Goal: Check status: Check status

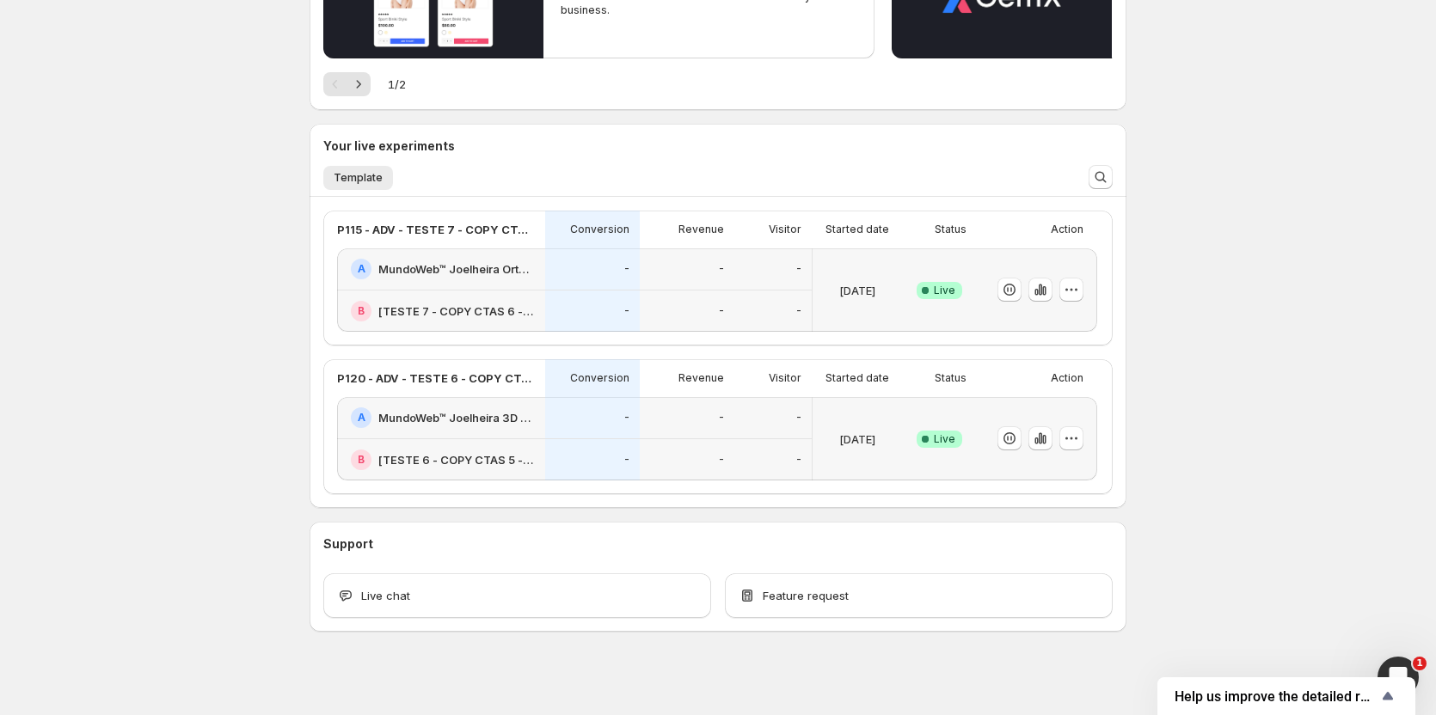
scroll to position [278, 0]
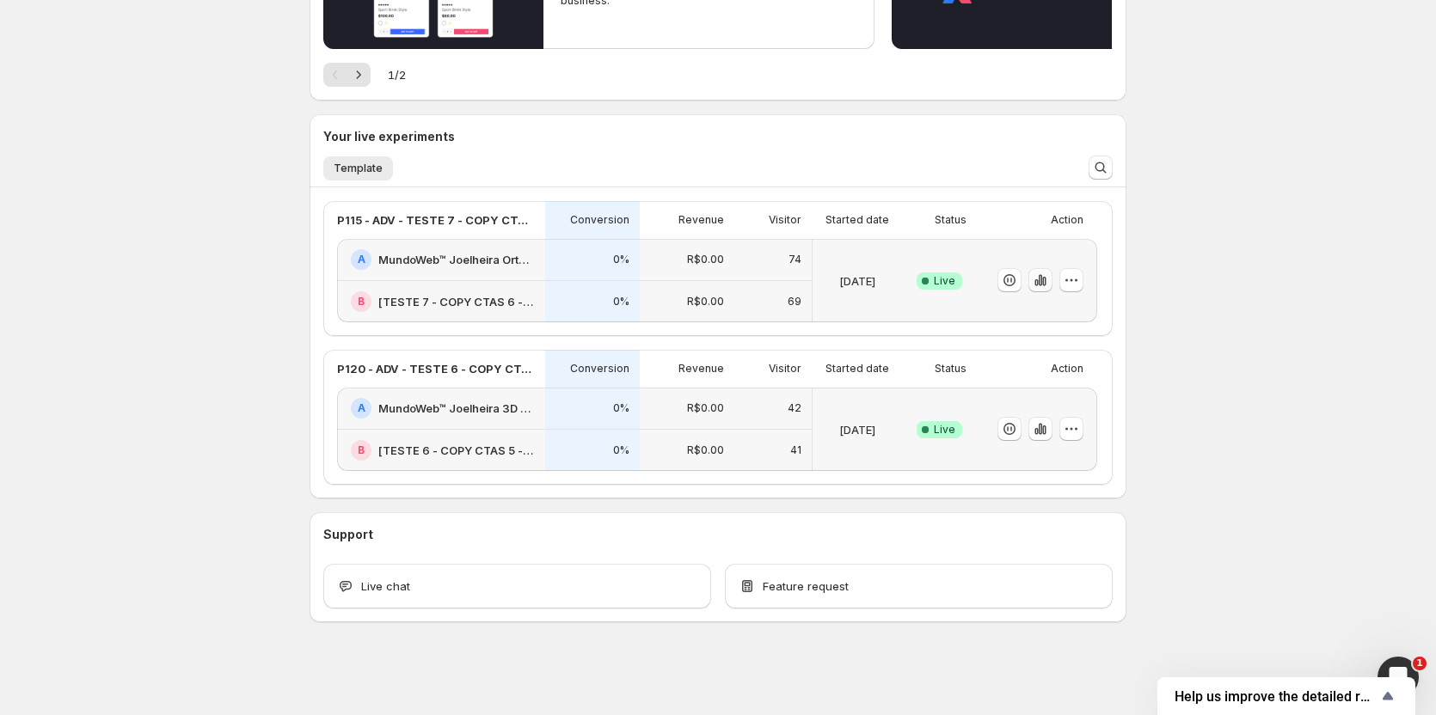
click at [1049, 280] on icon "button" at bounding box center [1040, 280] width 17 height 17
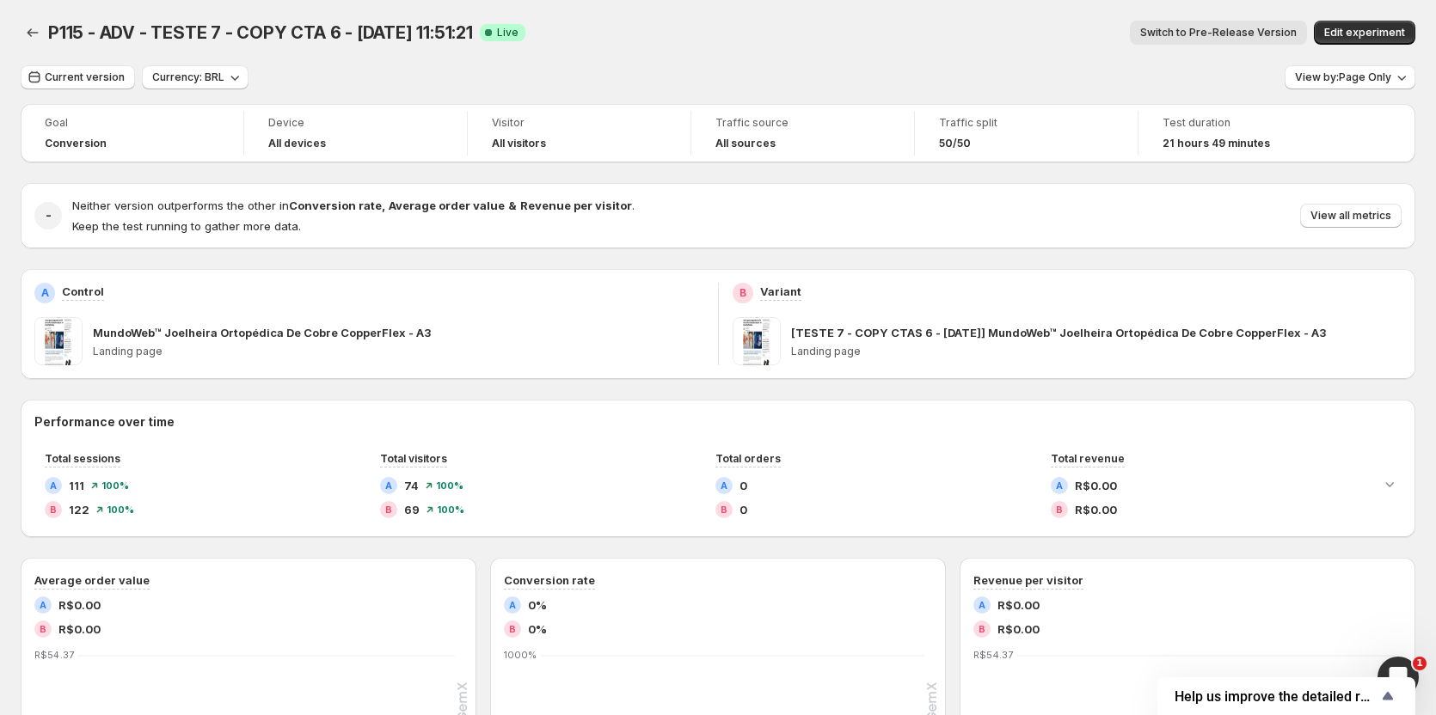
click at [1185, 28] on span "Switch to Pre-Release Version" at bounding box center [1218, 33] width 156 height 14
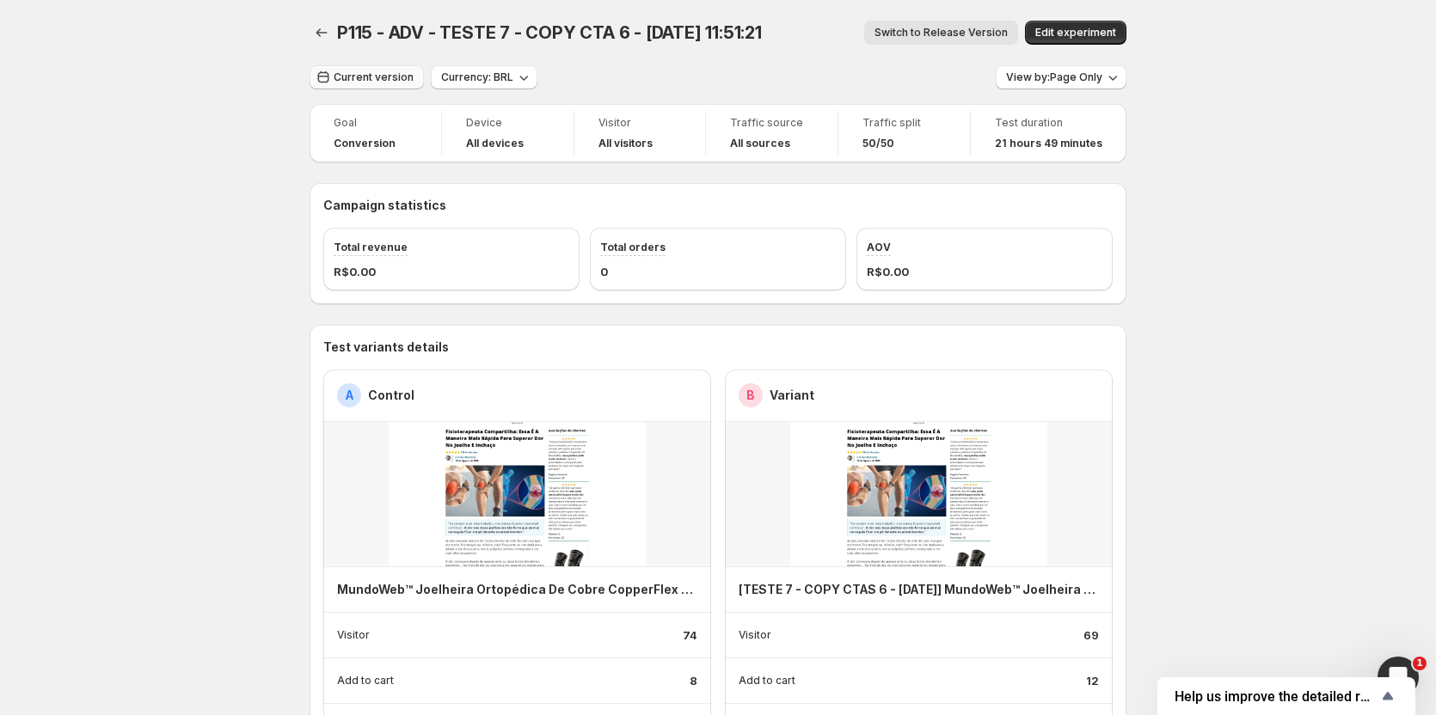
click at [361, 67] on button "Current version" at bounding box center [366, 77] width 114 height 24
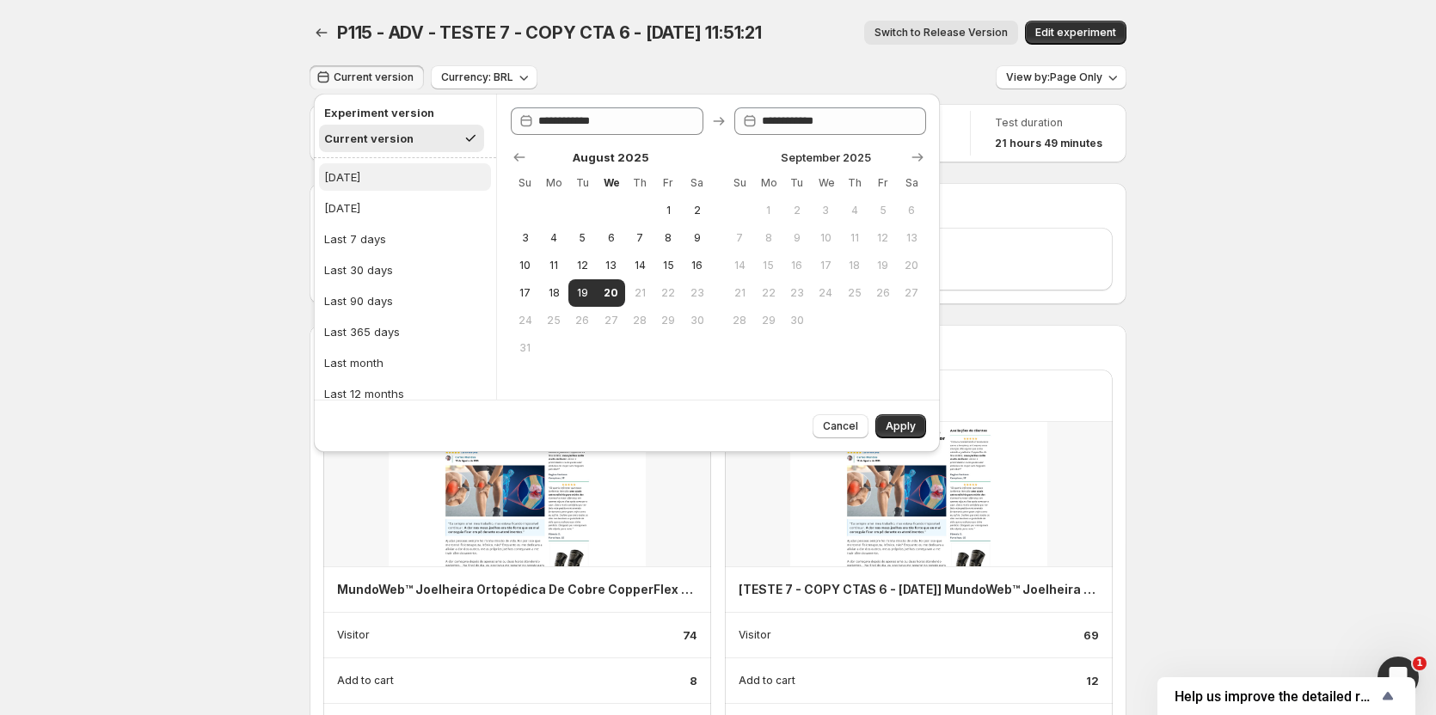
click at [349, 167] on button "[DATE]" at bounding box center [405, 177] width 172 height 28
type input "**********"
click at [891, 423] on span "Apply" at bounding box center [900, 426] width 30 height 14
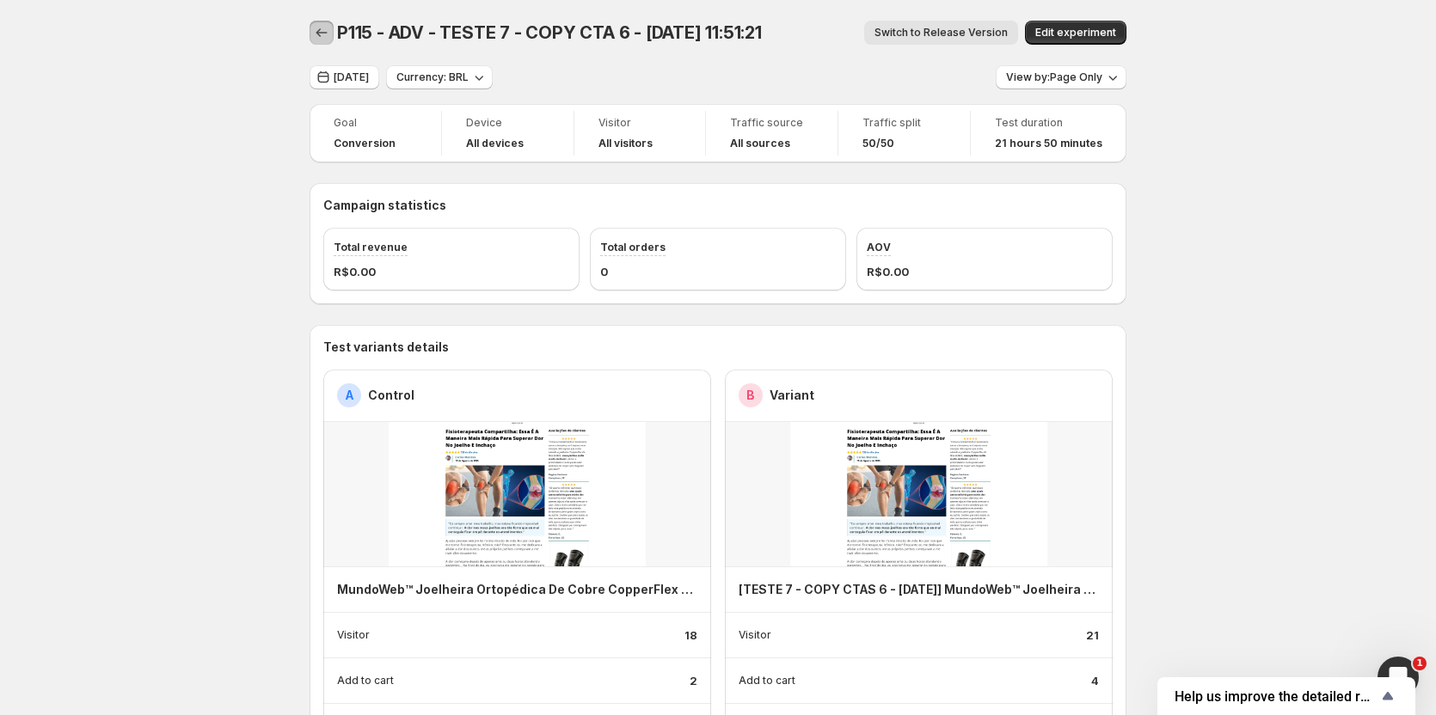
click at [326, 30] on icon "Back" at bounding box center [321, 32] width 17 height 17
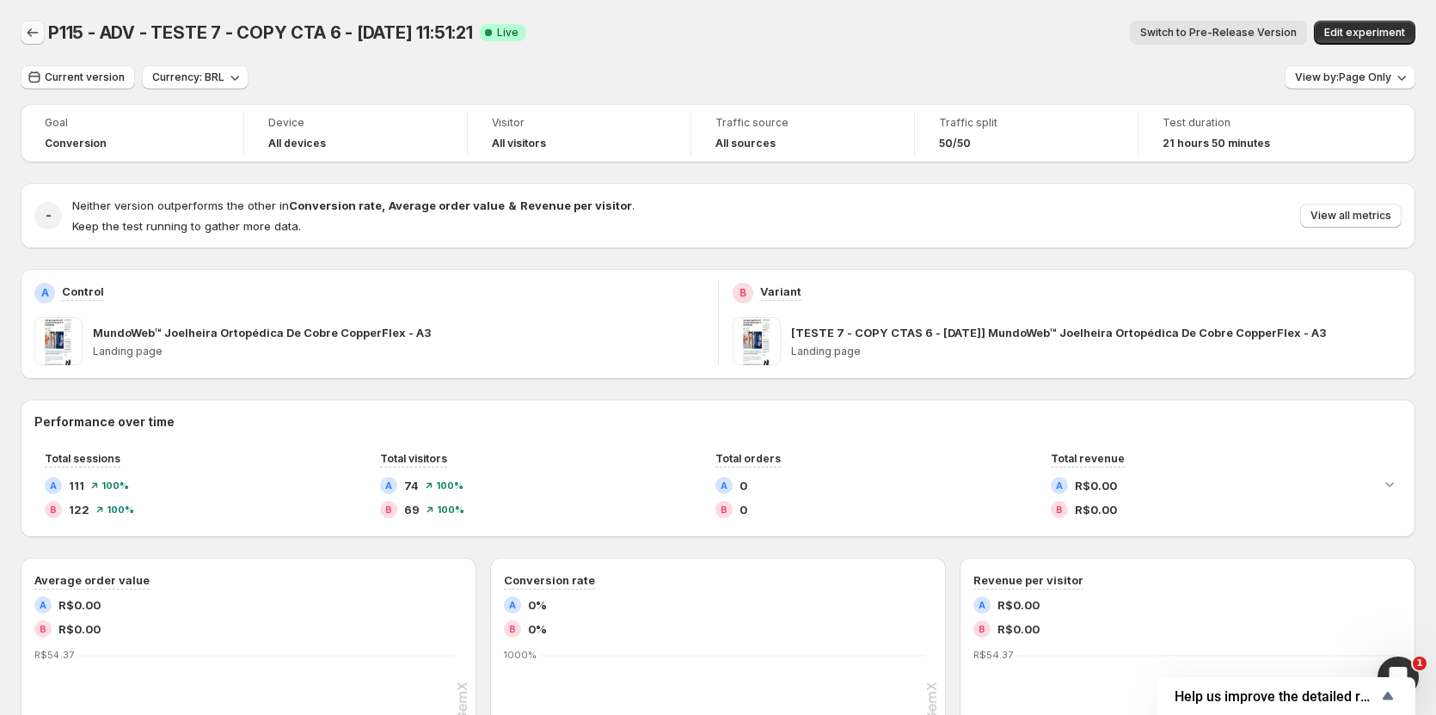
click at [41, 28] on button "Back" at bounding box center [33, 33] width 24 height 24
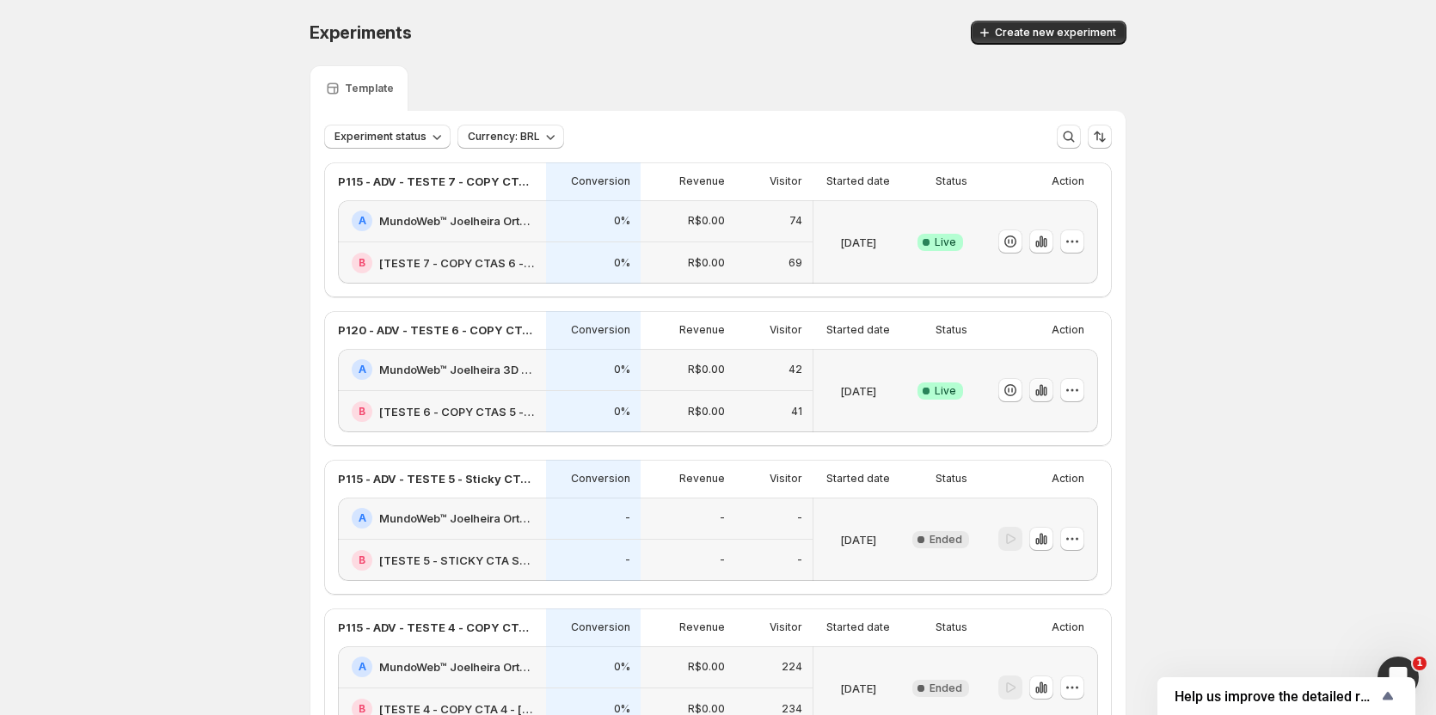
click at [1053, 393] on button "button" at bounding box center [1041, 390] width 24 height 24
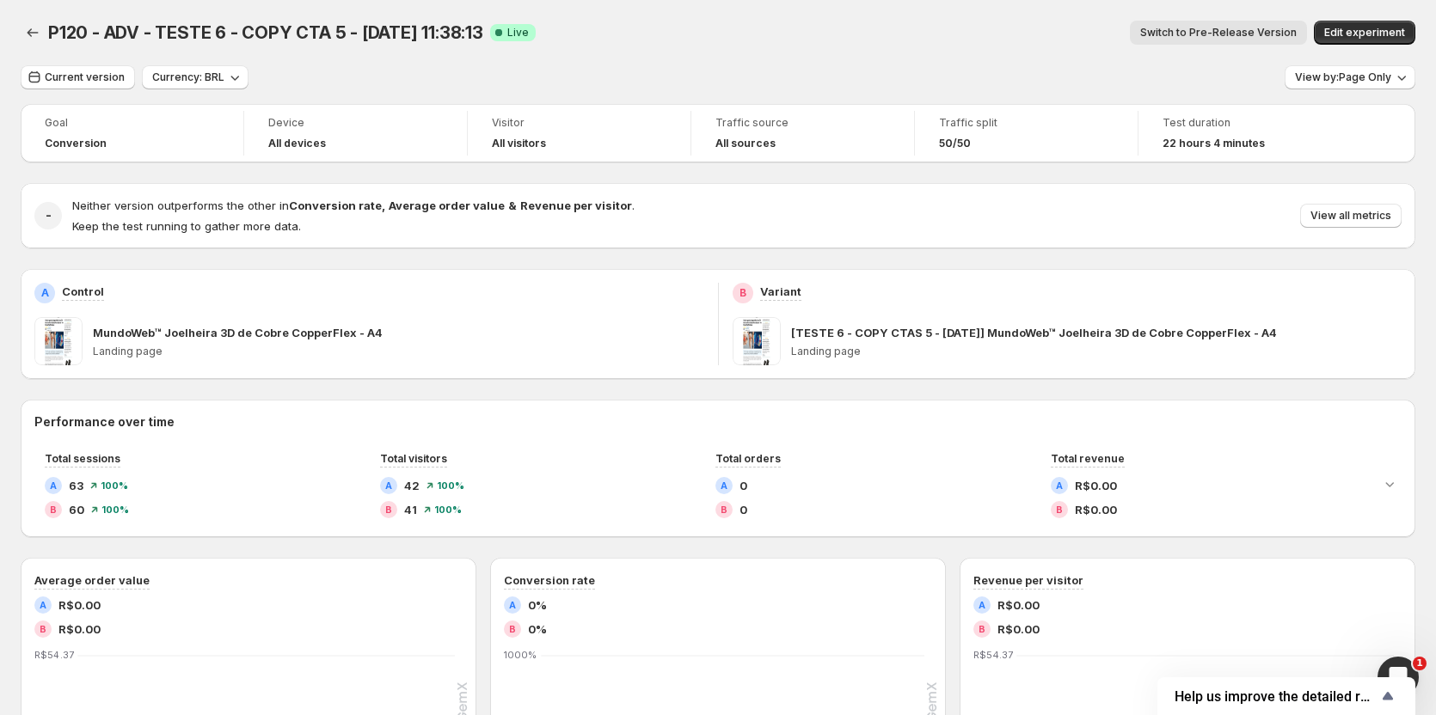
click at [1223, 38] on span "Switch to Pre-Release Version" at bounding box center [1218, 33] width 156 height 14
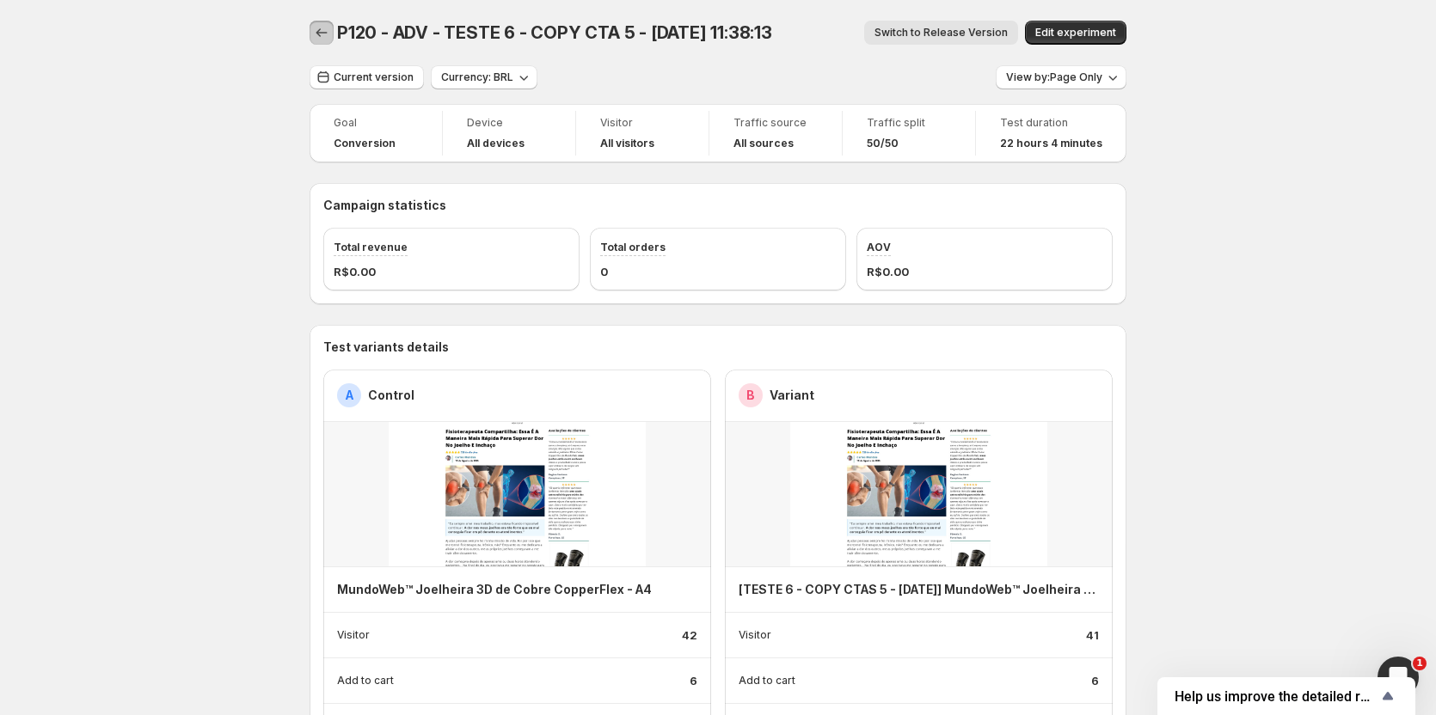
click at [322, 34] on icon "Back" at bounding box center [321, 32] width 11 height 9
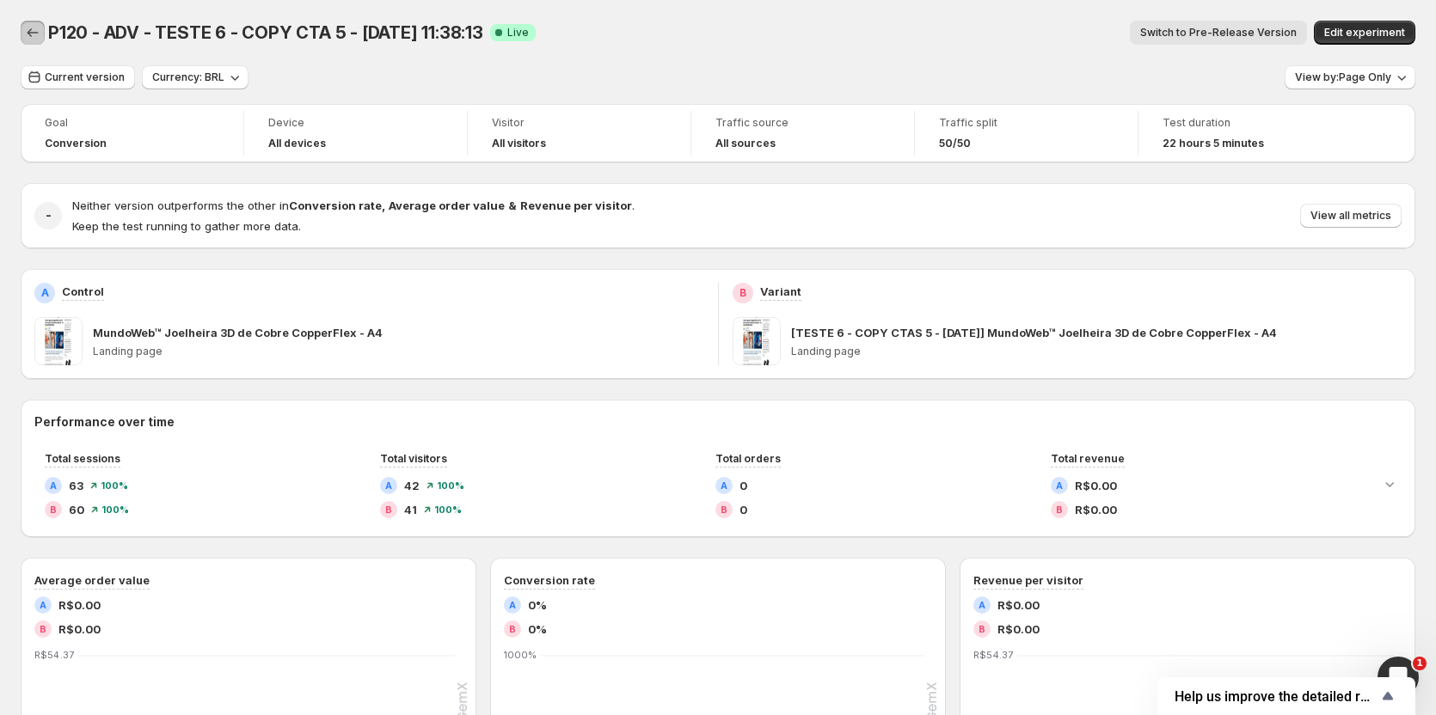
click at [29, 26] on icon "Back" at bounding box center [32, 32] width 17 height 17
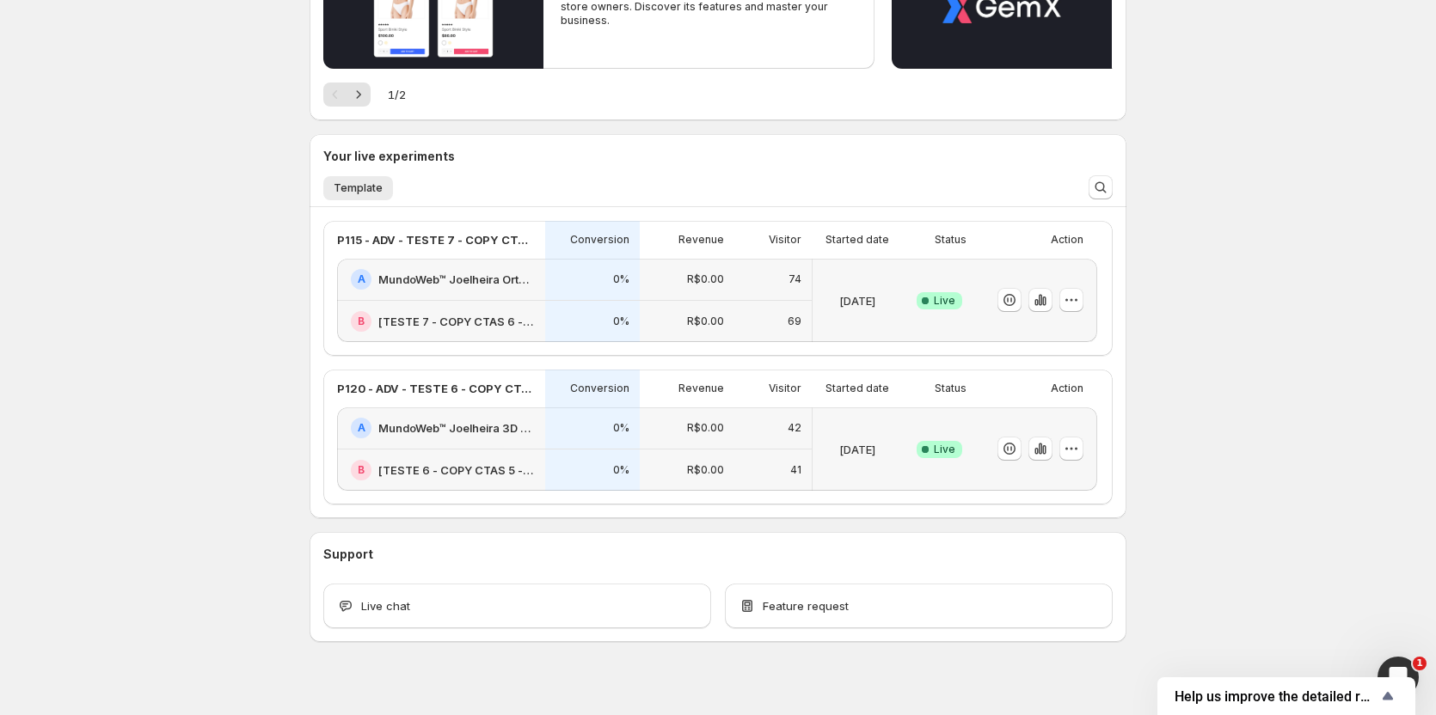
scroll to position [278, 0]
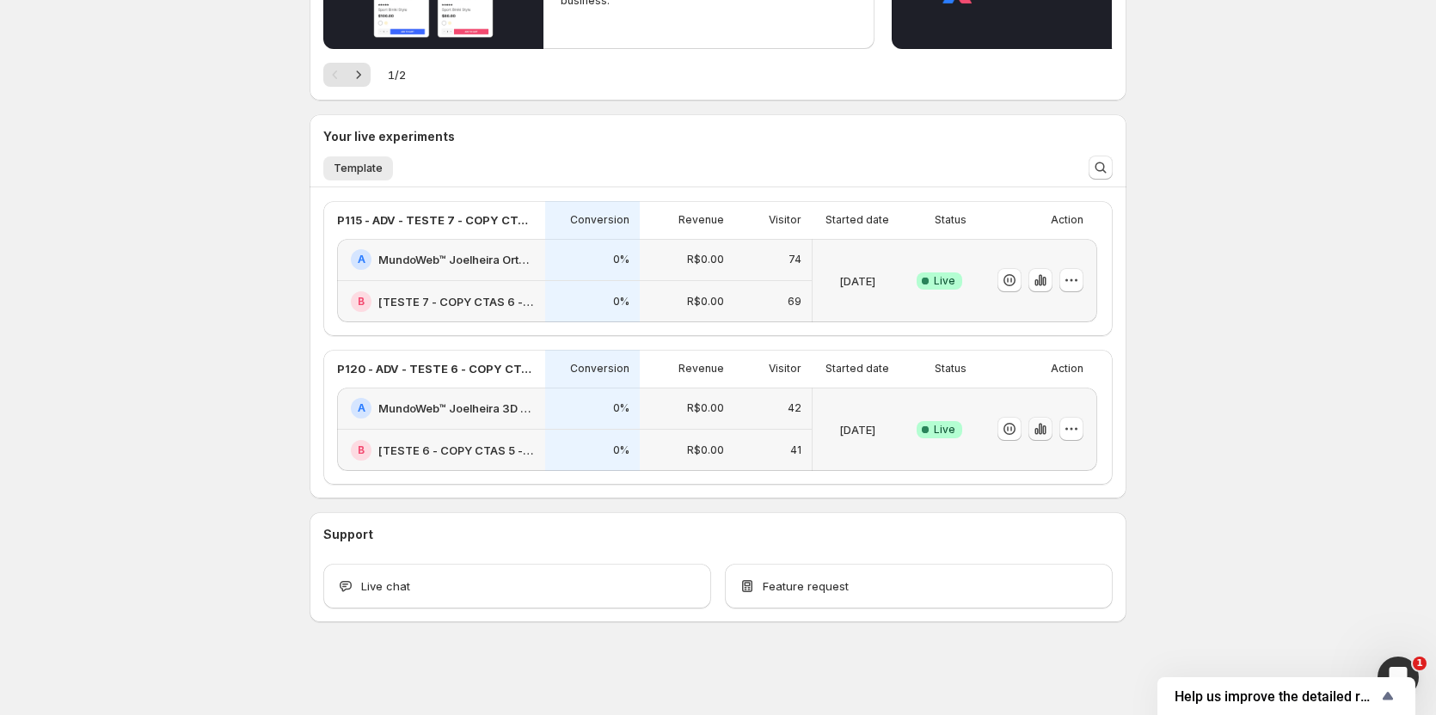
click at [1046, 425] on icon "button" at bounding box center [1040, 428] width 17 height 17
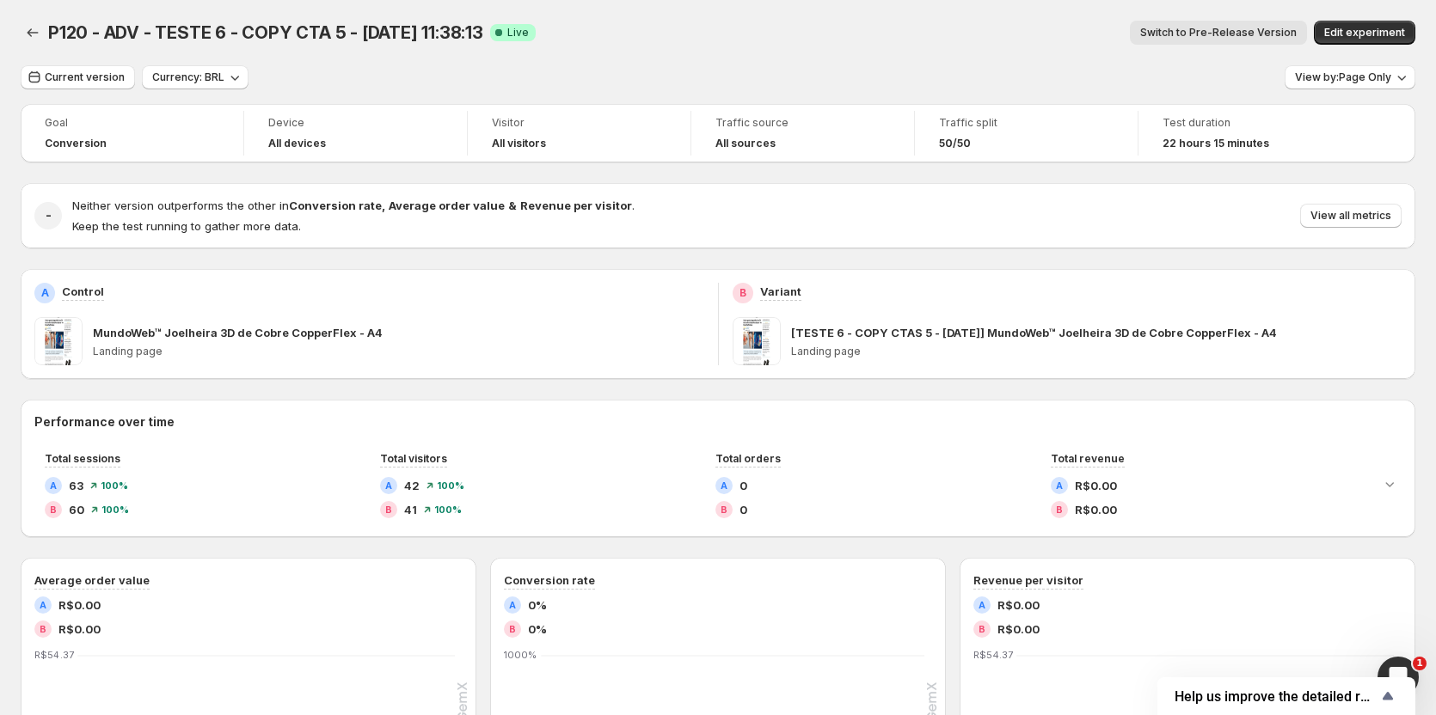
click at [1205, 34] on span "Switch to Pre-Release Version" at bounding box center [1218, 33] width 156 height 14
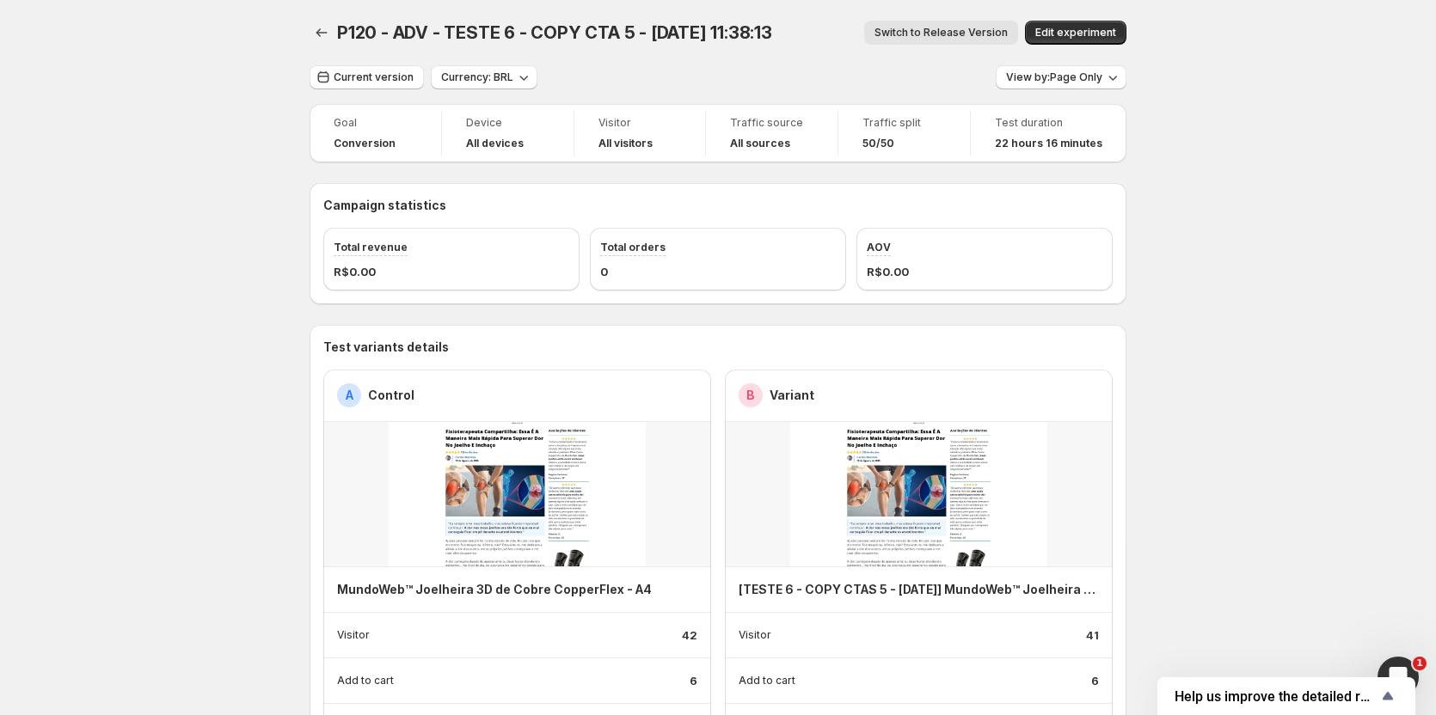
click at [327, 34] on icon "Back" at bounding box center [321, 32] width 17 height 17
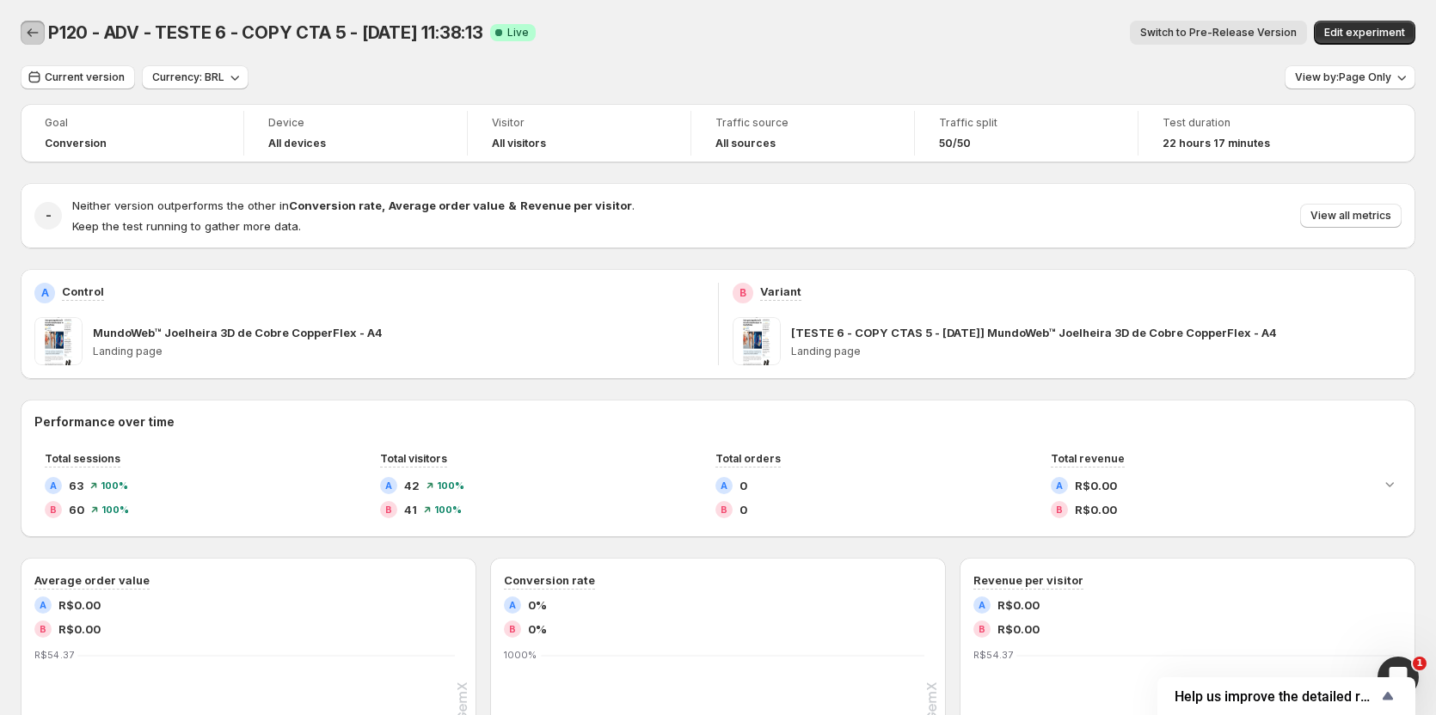
click at [34, 35] on icon "Back" at bounding box center [32, 32] width 17 height 17
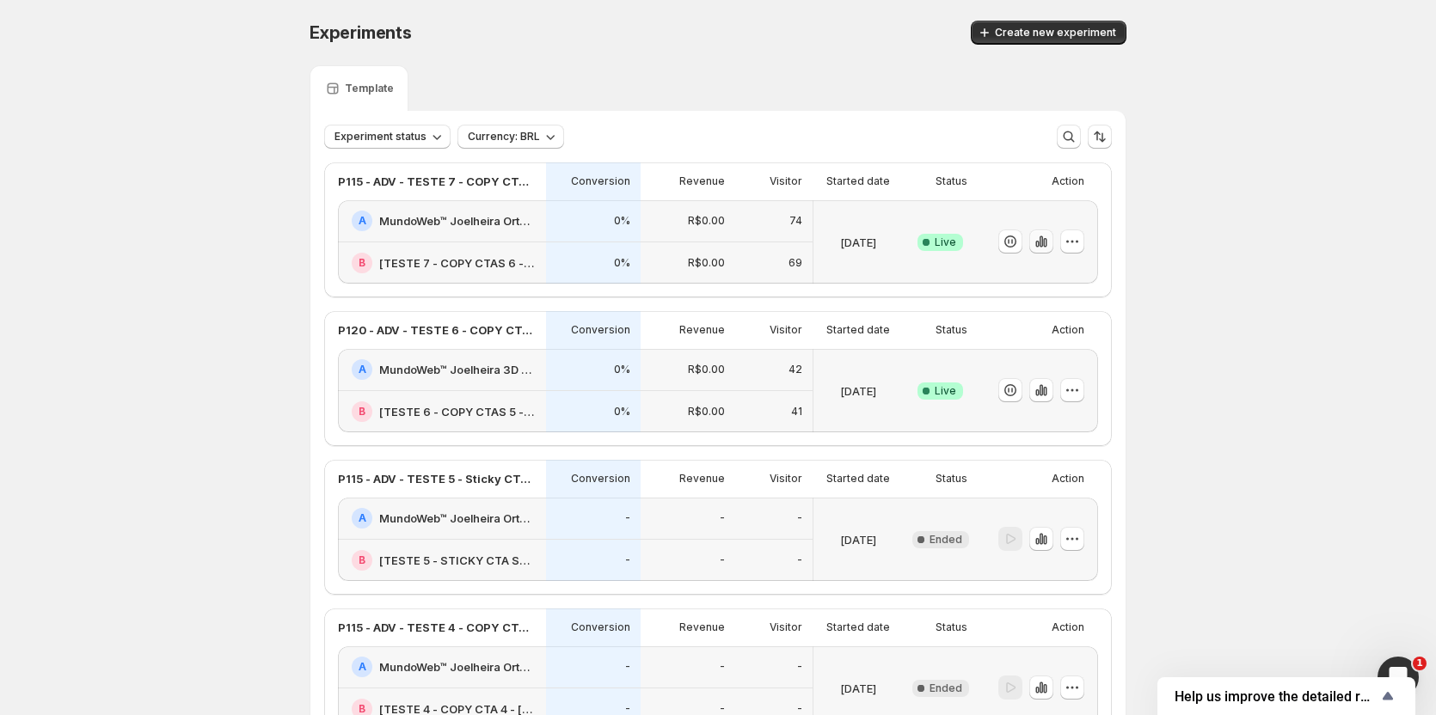
click at [1041, 239] on icon "button" at bounding box center [1040, 241] width 17 height 17
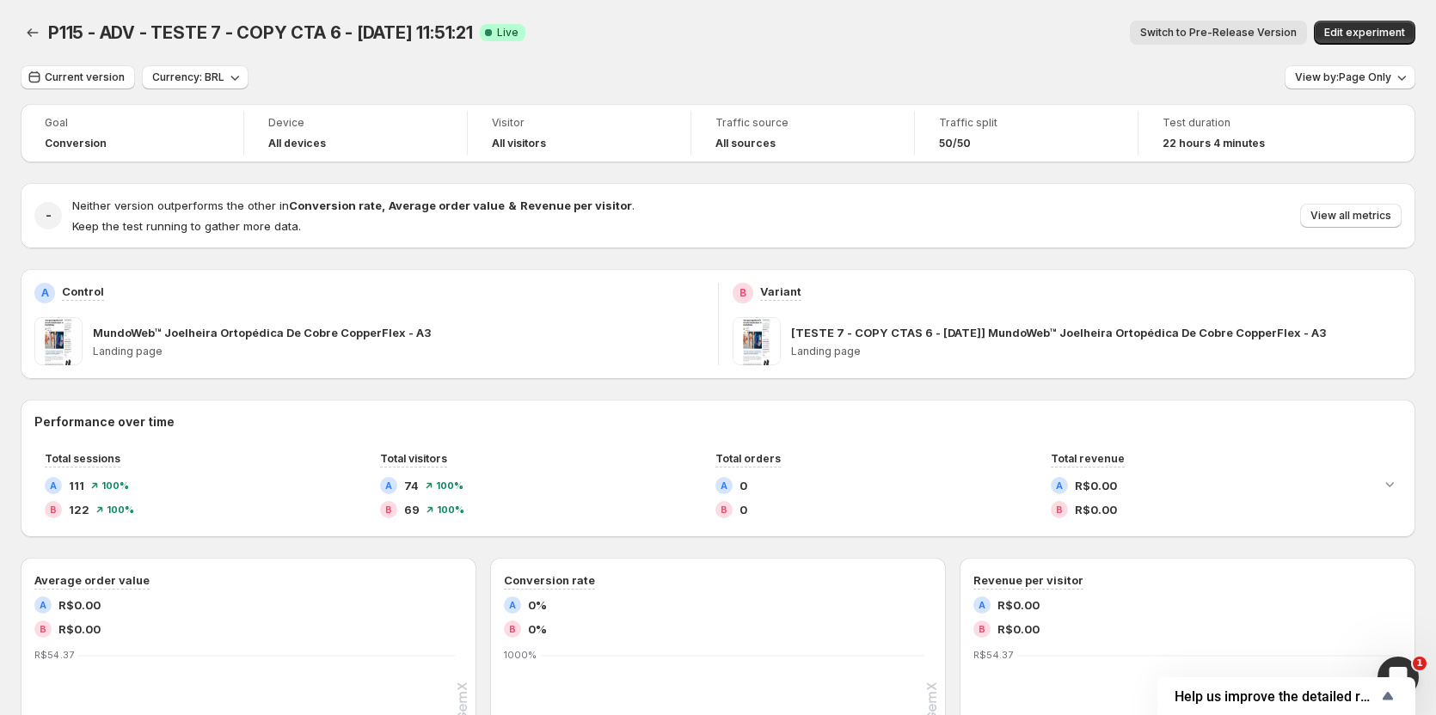
click at [1221, 22] on button "Switch to Pre-Release Version" at bounding box center [1217, 33] width 177 height 24
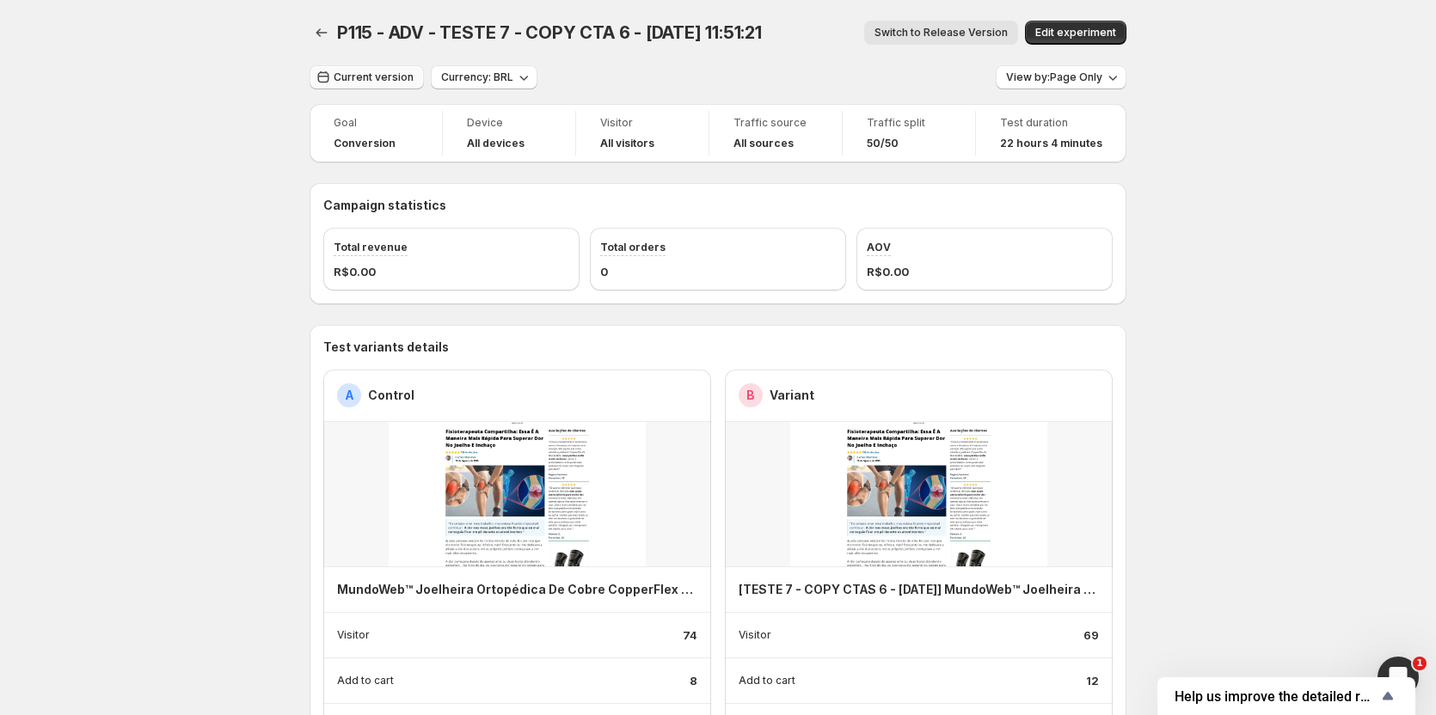
click at [368, 81] on span "Current version" at bounding box center [374, 77] width 80 height 14
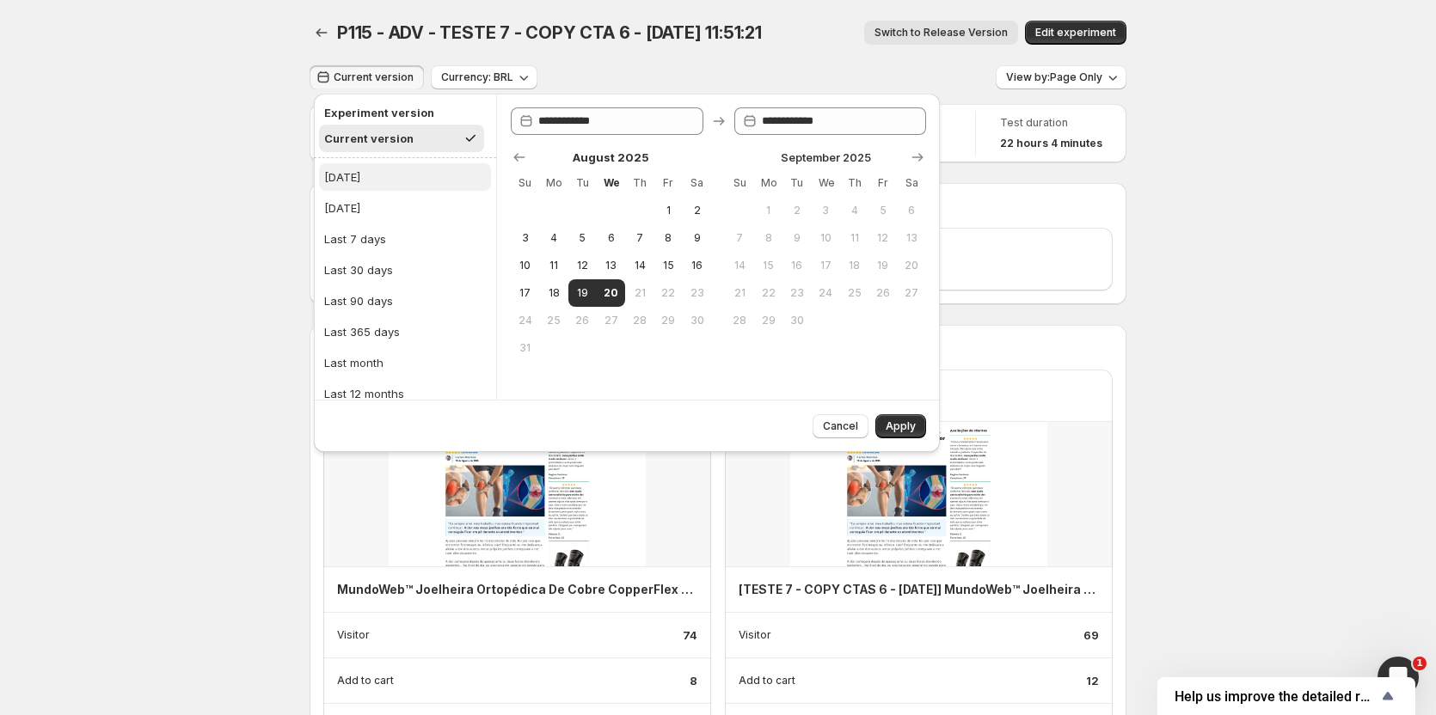
click at [357, 173] on button "[DATE]" at bounding box center [405, 177] width 172 height 28
type input "**********"
click at [919, 432] on button "Apply" at bounding box center [900, 426] width 51 height 24
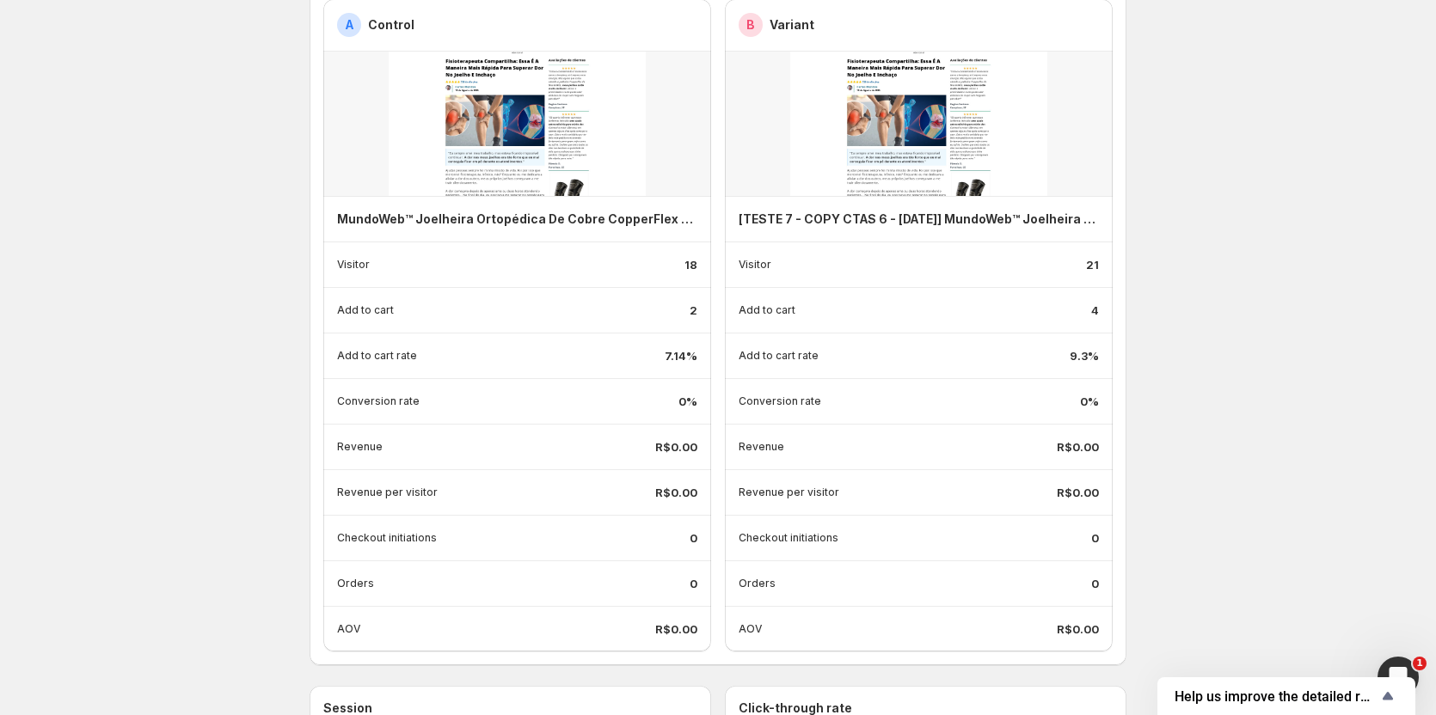
scroll to position [688, 0]
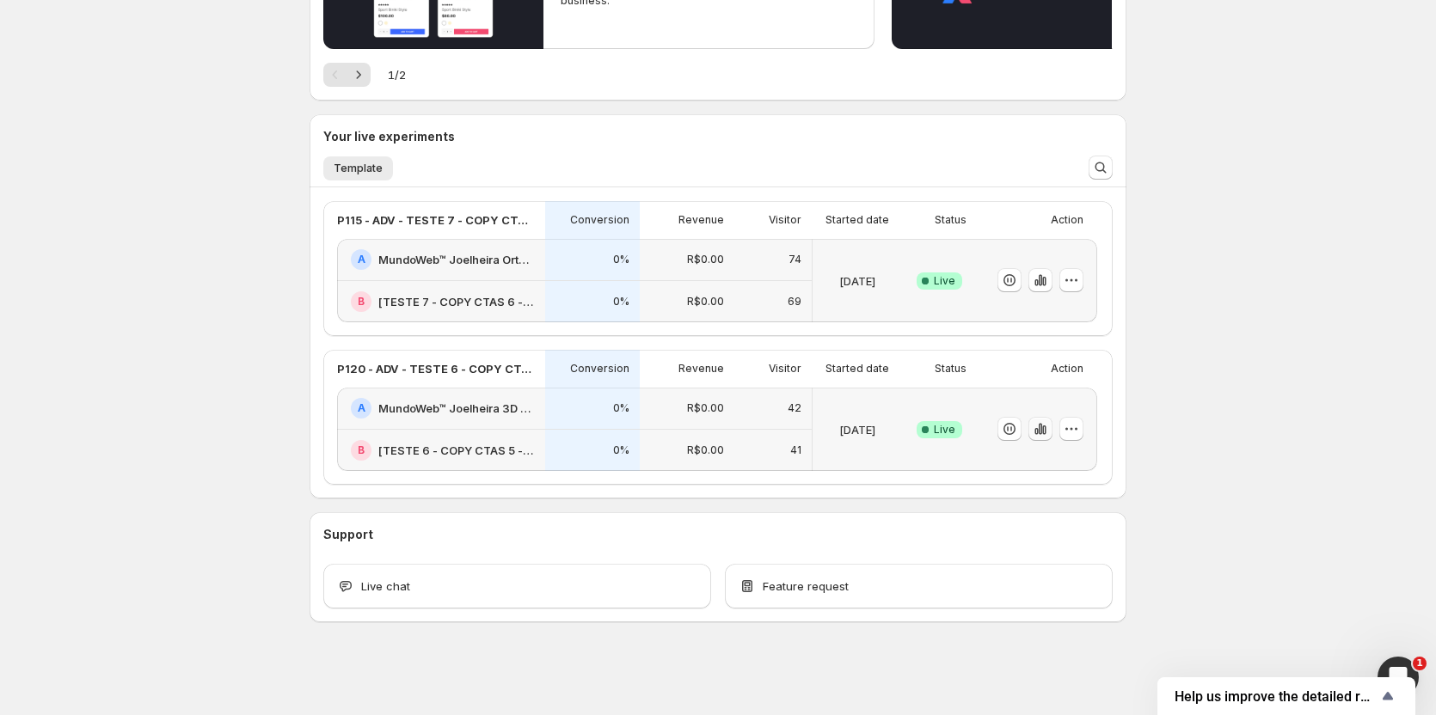
click at [1042, 432] on icon "button" at bounding box center [1039, 429] width 3 height 11
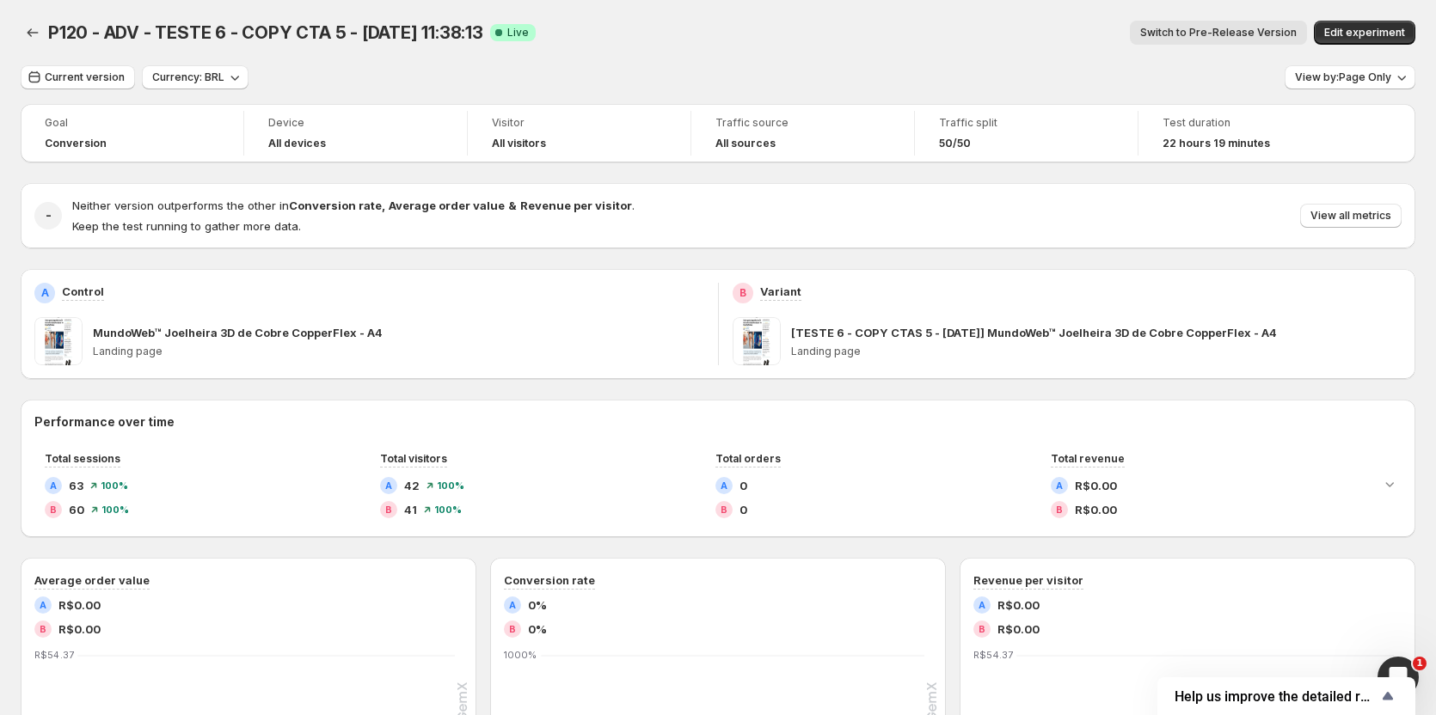
click at [1197, 37] on span "Switch to Pre-Release Version" at bounding box center [1218, 33] width 156 height 14
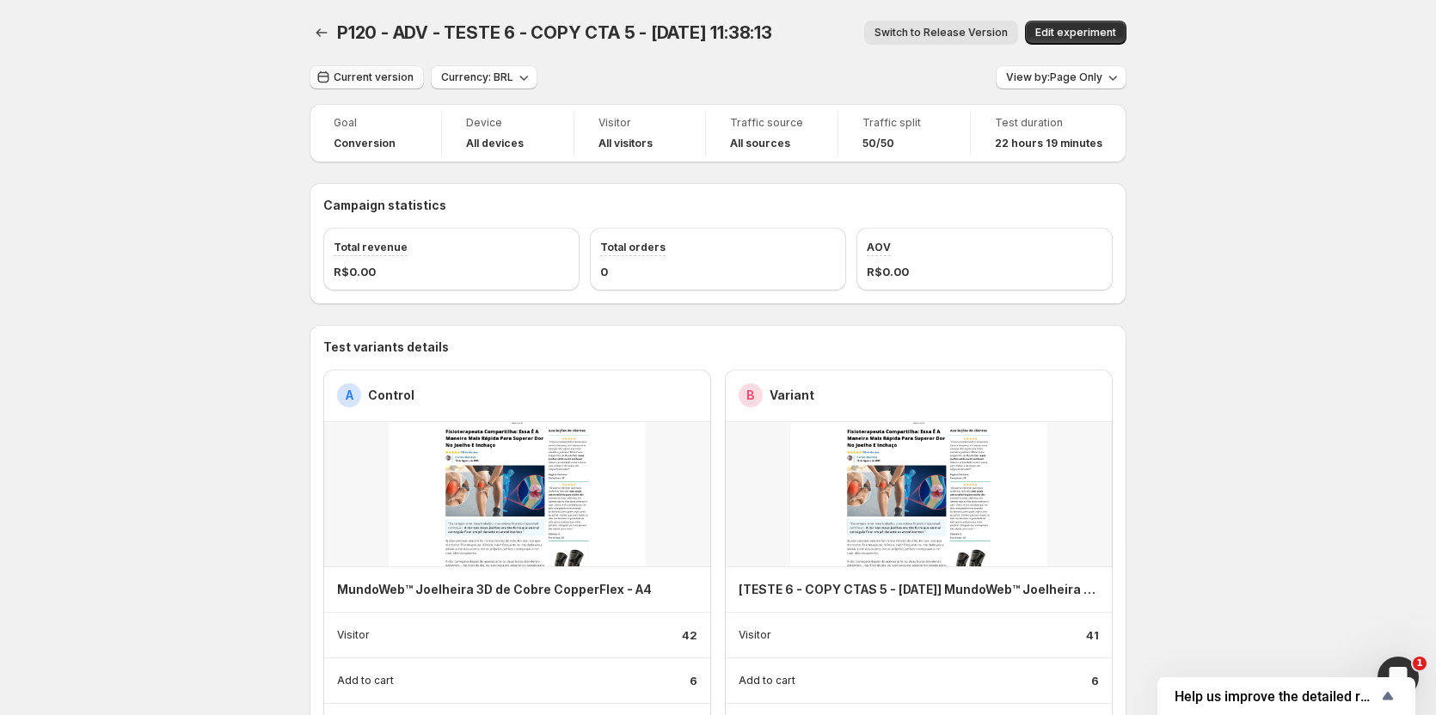
click at [359, 88] on button "Current version" at bounding box center [366, 77] width 114 height 24
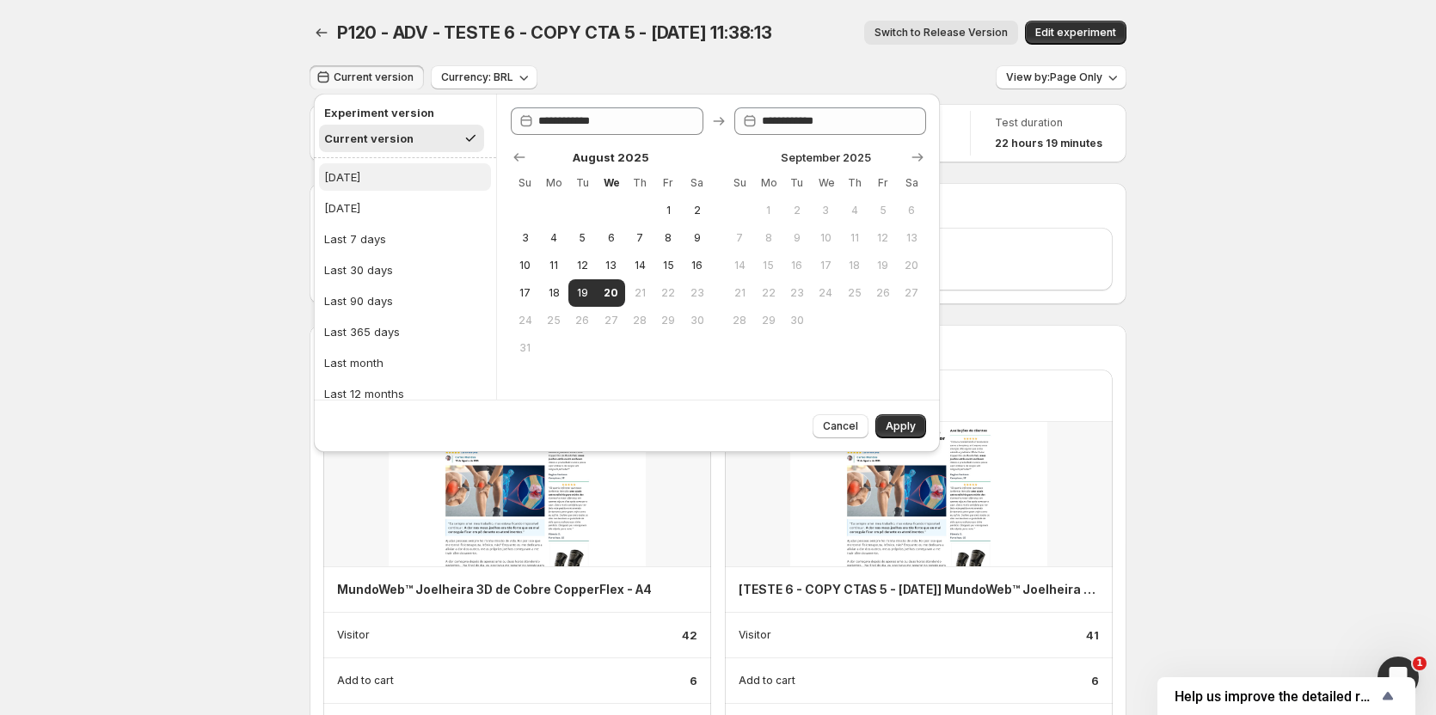
click at [330, 178] on div "[DATE]" at bounding box center [342, 176] width 36 height 17
type input "**********"
click at [916, 426] on button "Apply" at bounding box center [900, 426] width 51 height 24
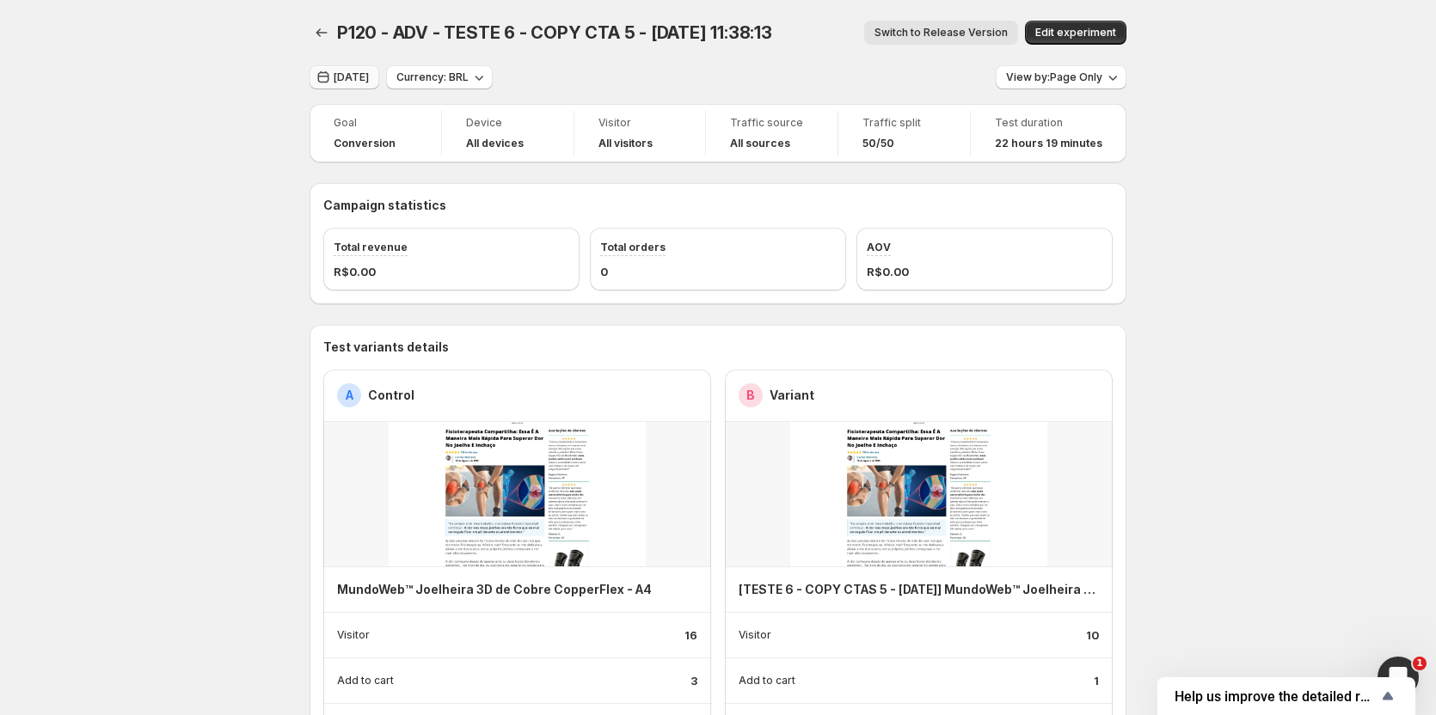
click at [357, 77] on span "[DATE]" at bounding box center [351, 77] width 35 height 14
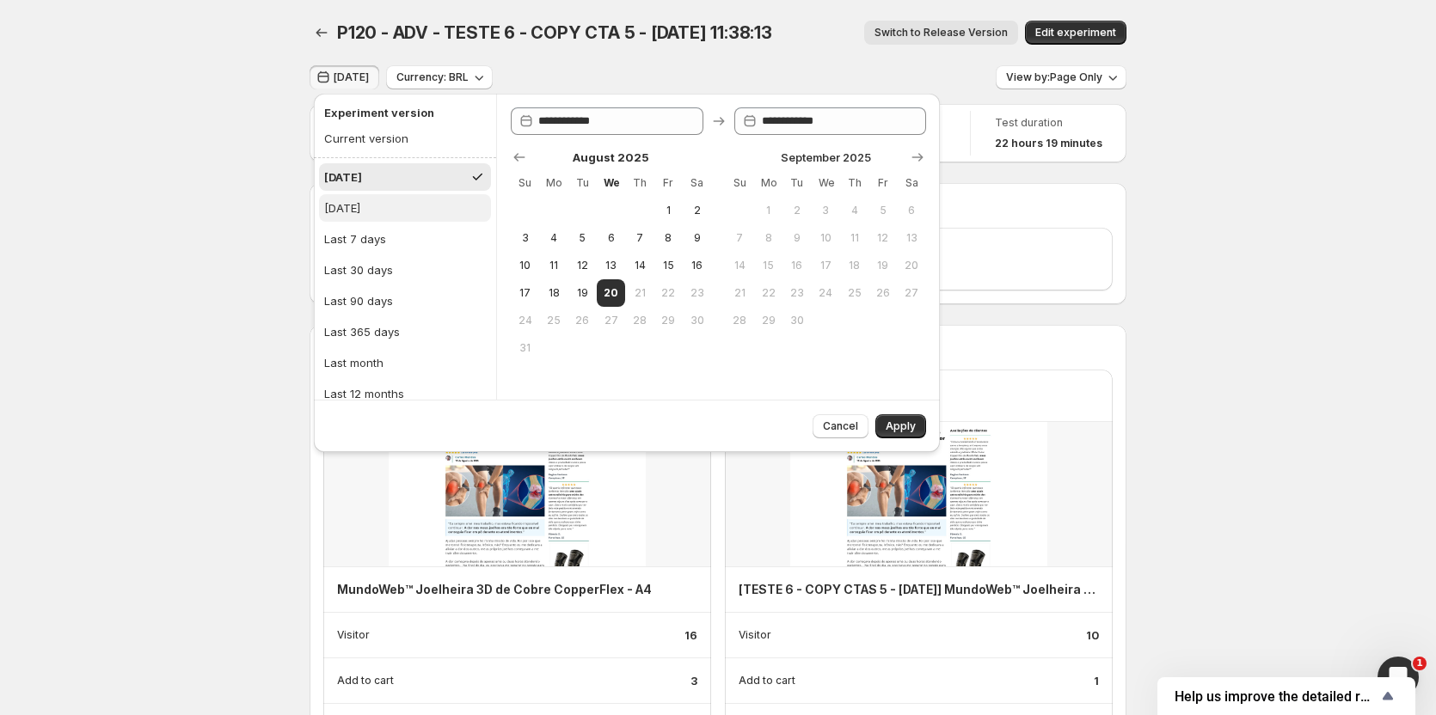
click at [367, 217] on button "[DATE]" at bounding box center [405, 208] width 172 height 28
type input "**********"
click at [890, 428] on span "Apply" at bounding box center [900, 426] width 30 height 14
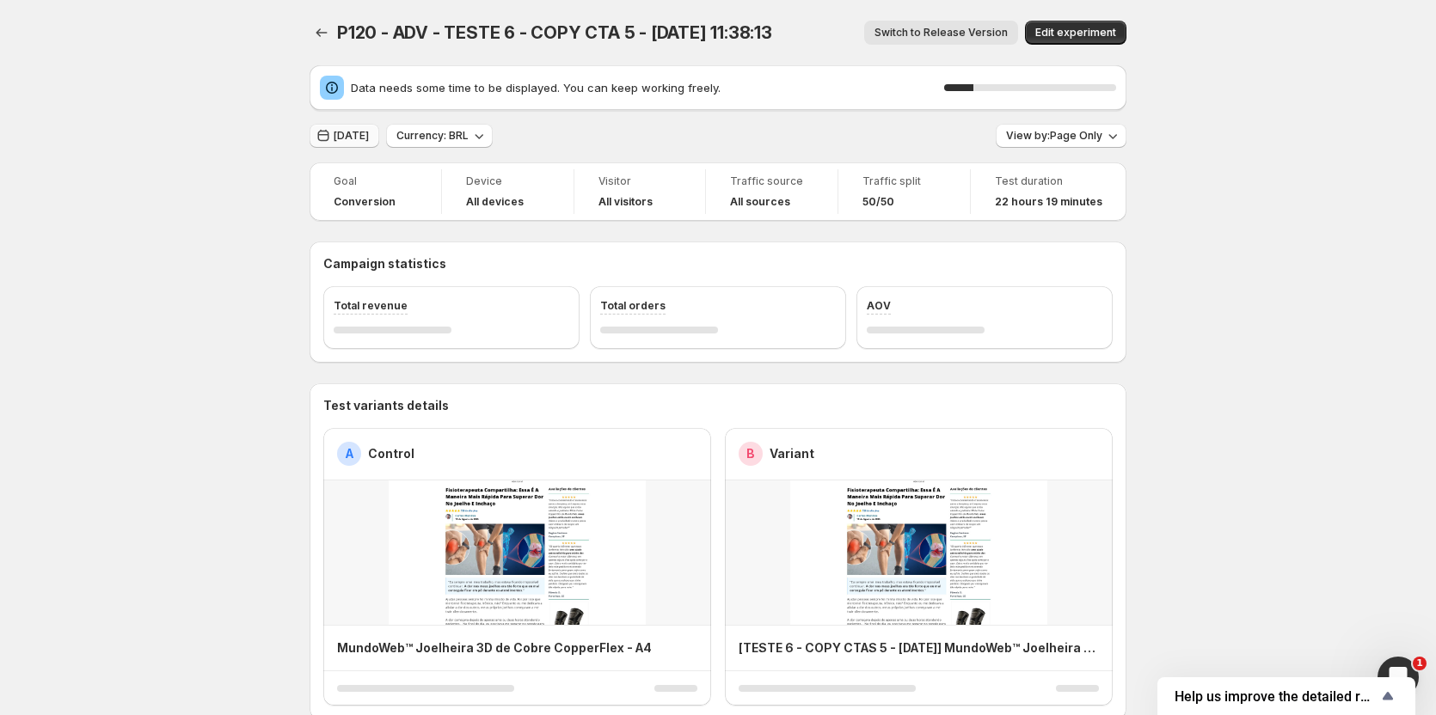
click at [369, 135] on span "[DATE]" at bounding box center [351, 136] width 35 height 14
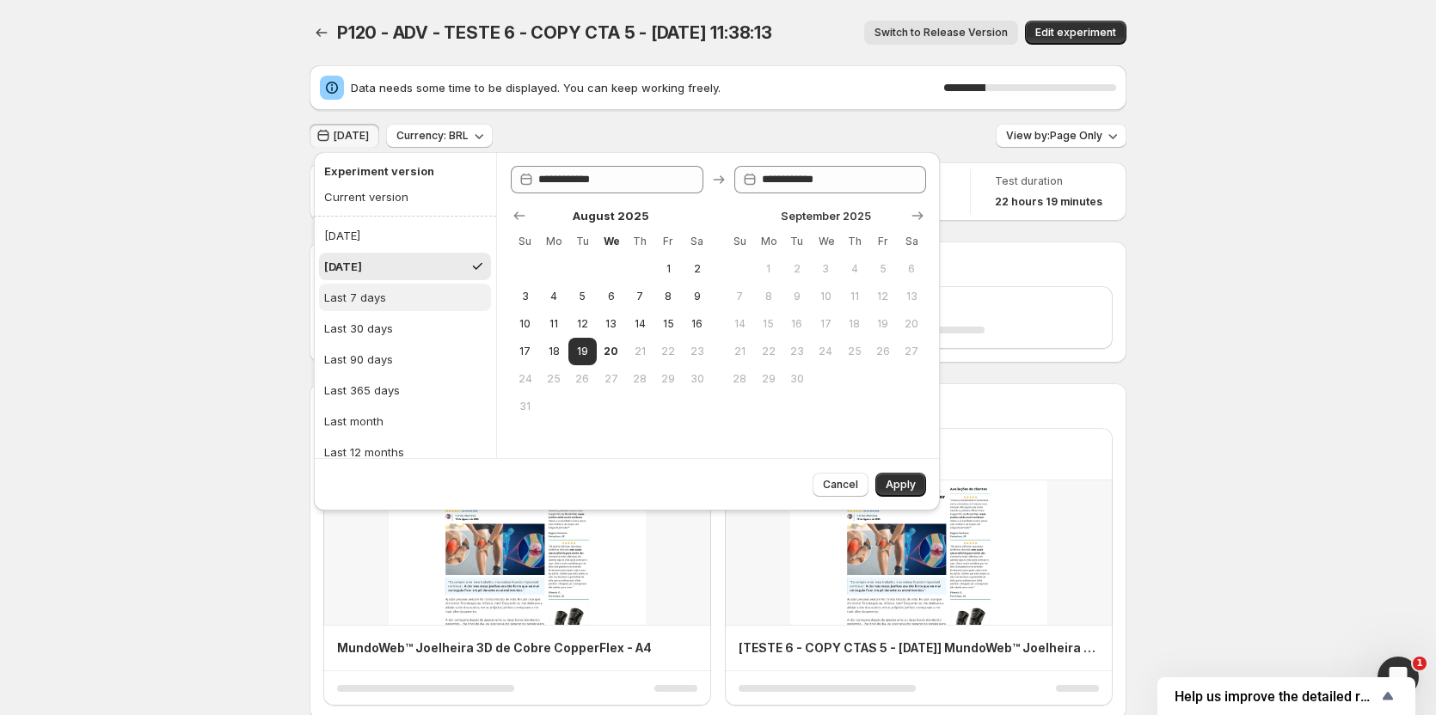
click at [367, 297] on div "Last 7 days" at bounding box center [355, 297] width 62 height 17
type input "**********"
click at [917, 481] on button "Apply" at bounding box center [900, 485] width 51 height 24
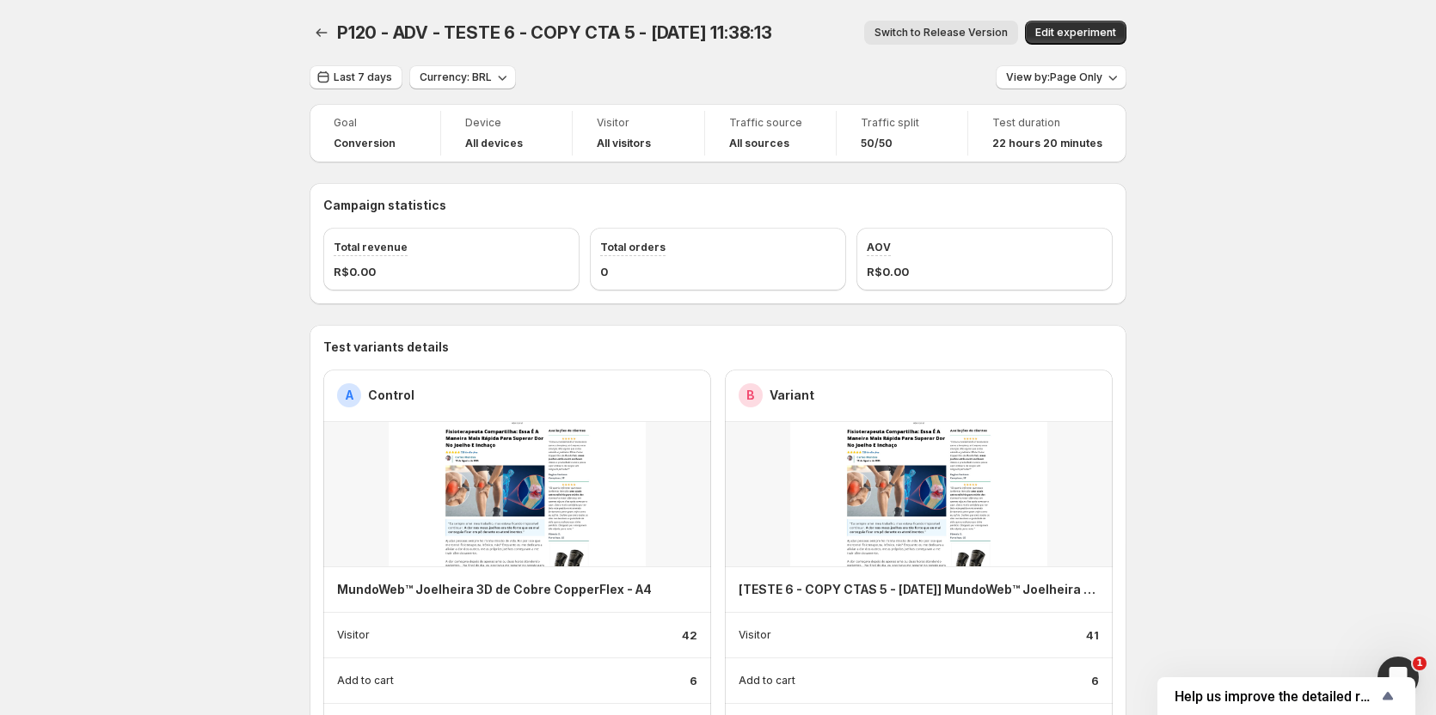
click at [382, 85] on button "Last 7 days" at bounding box center [355, 77] width 93 height 24
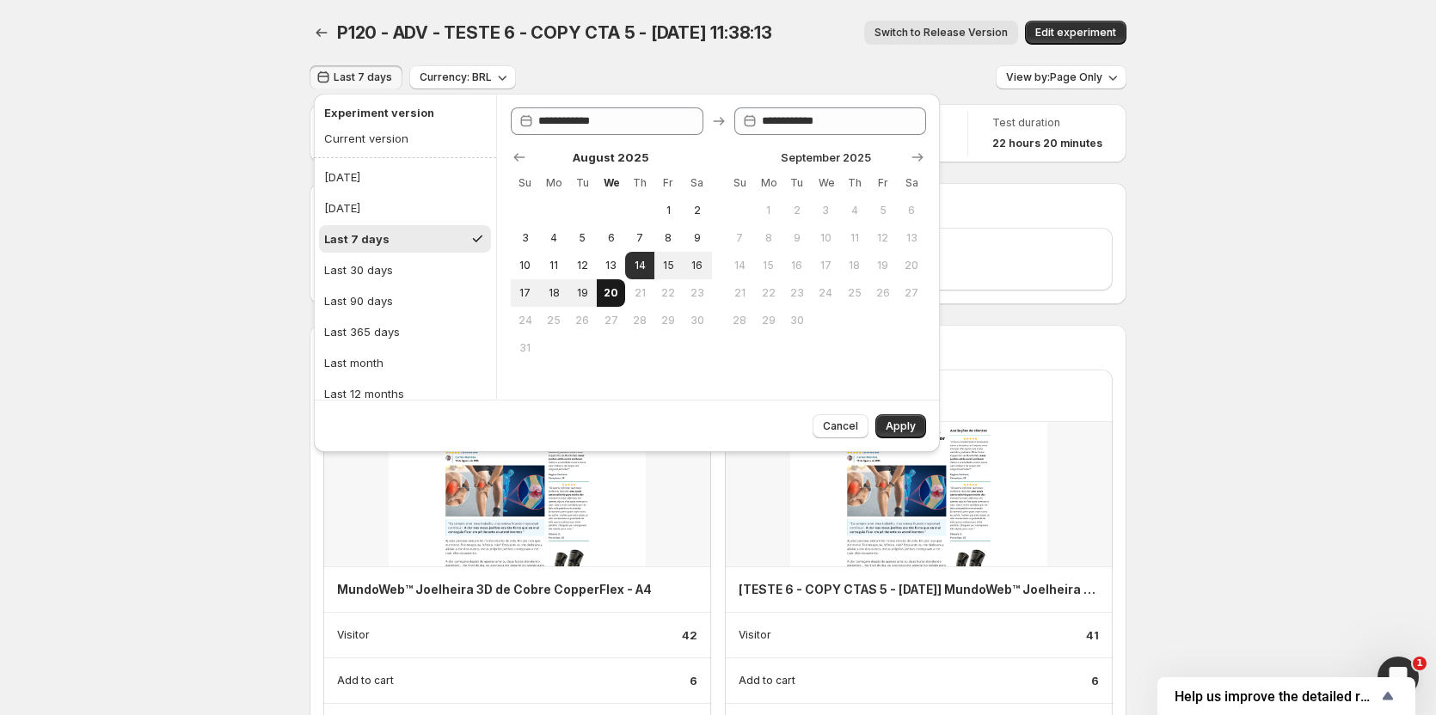
click at [615, 297] on span "20" at bounding box center [610, 293] width 15 height 14
type input "**********"
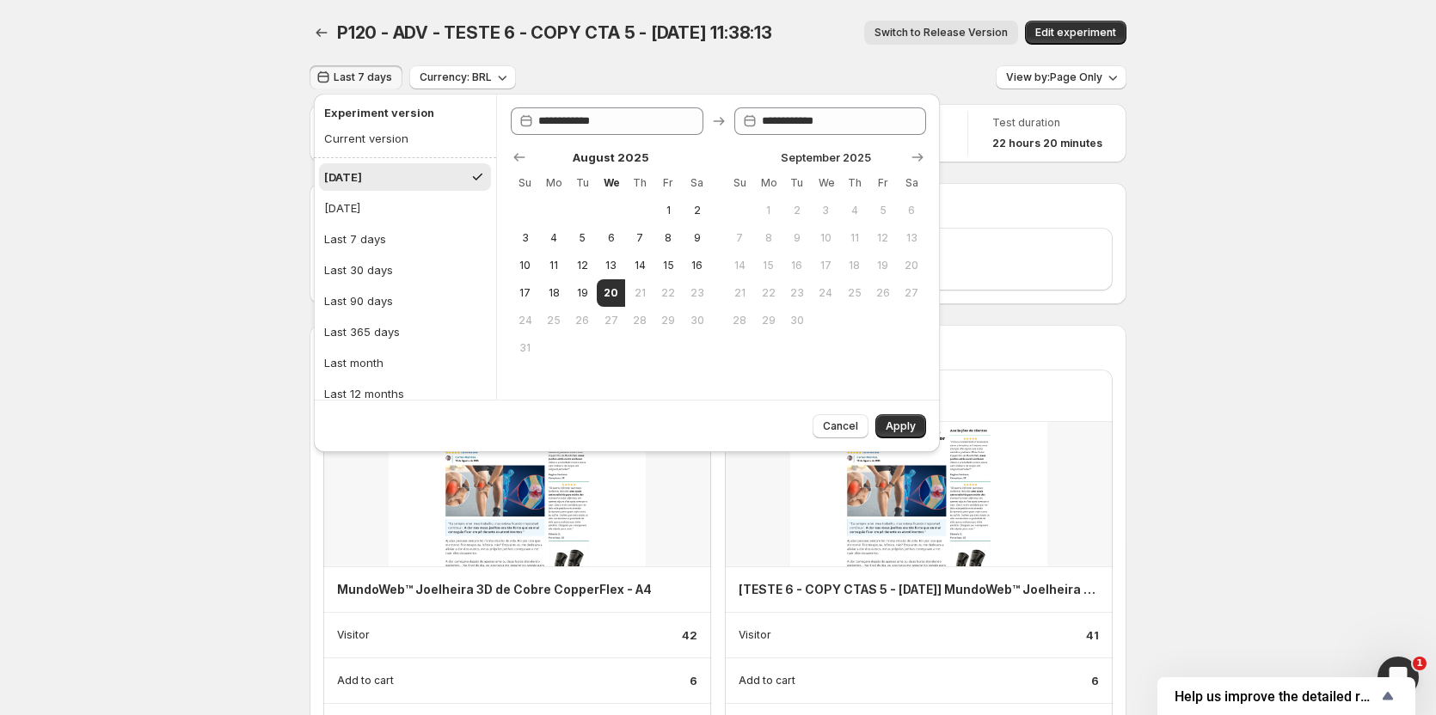
click at [886, 426] on button "Apply" at bounding box center [900, 426] width 51 height 24
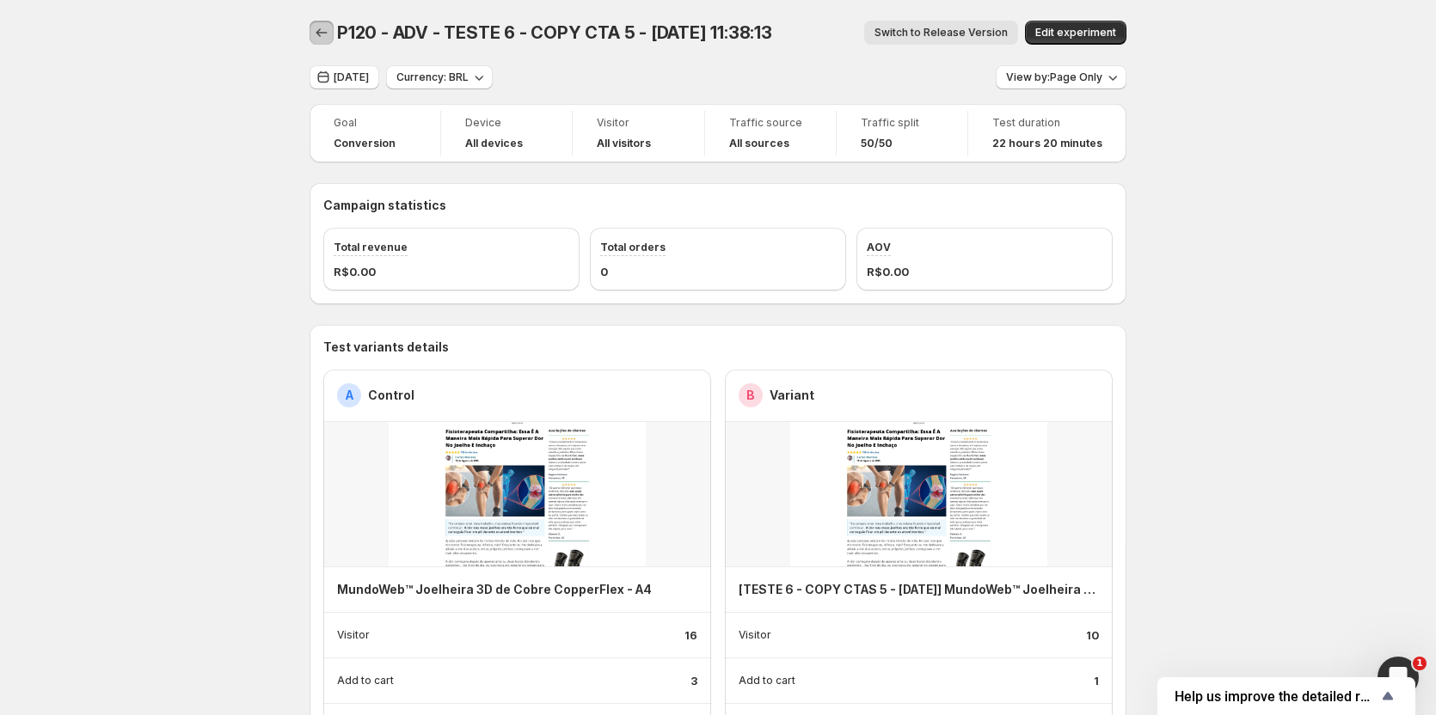
click at [328, 23] on button "Back" at bounding box center [321, 33] width 24 height 24
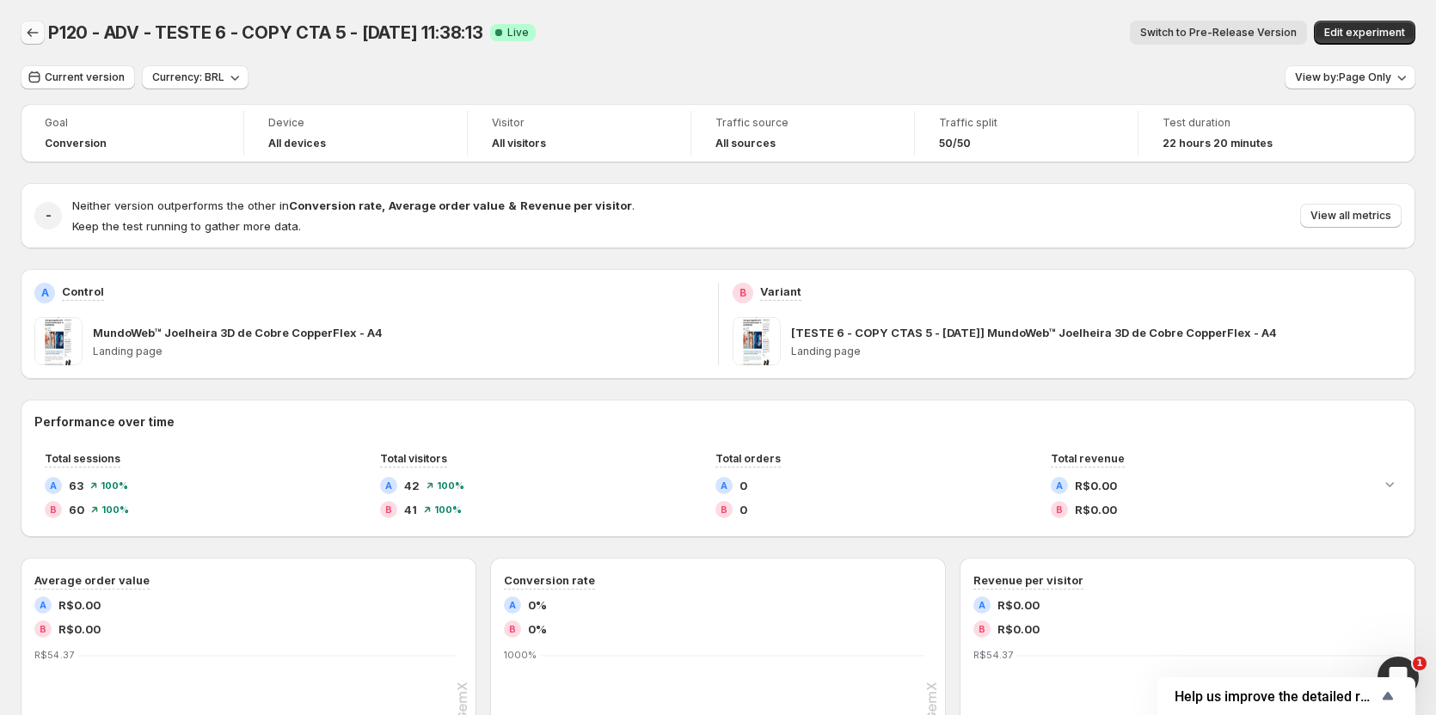
click at [28, 34] on icon "Back" at bounding box center [32, 32] width 17 height 17
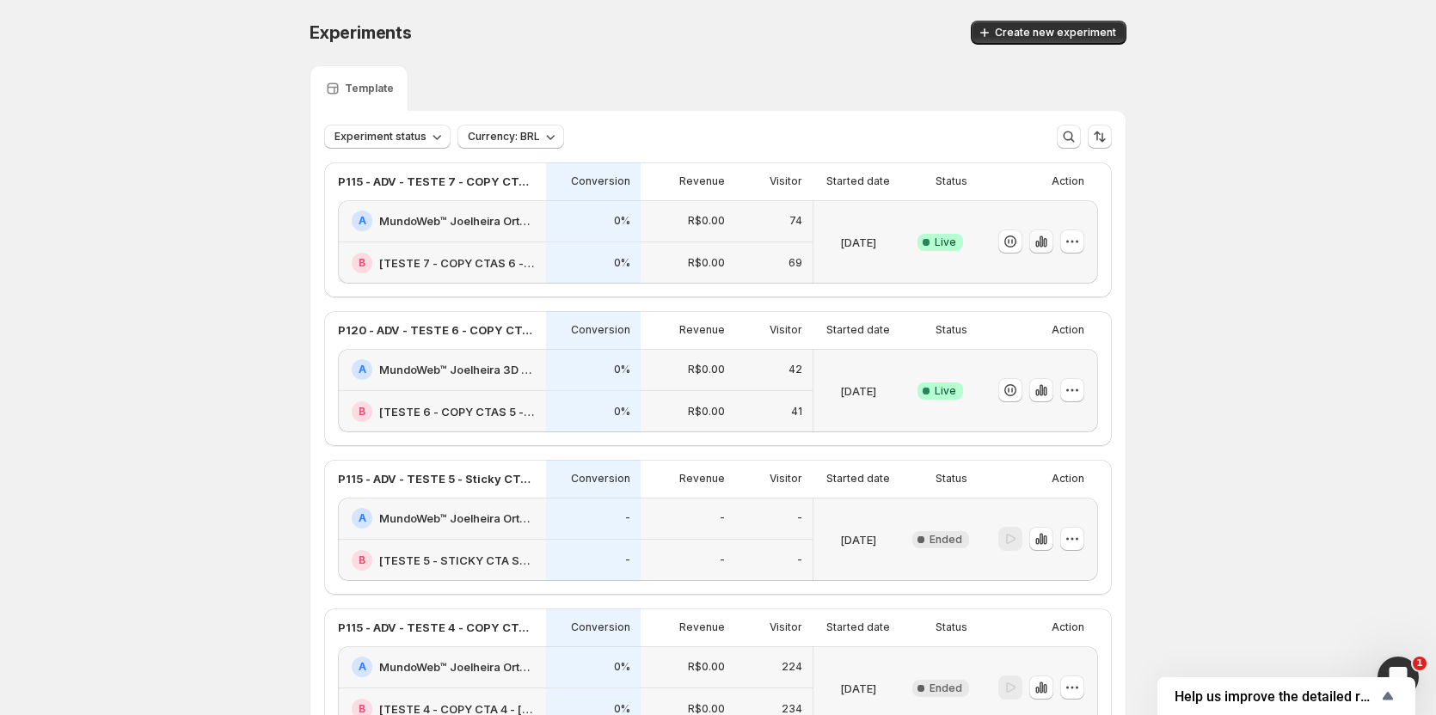
click at [1050, 235] on icon "button" at bounding box center [1040, 241] width 17 height 17
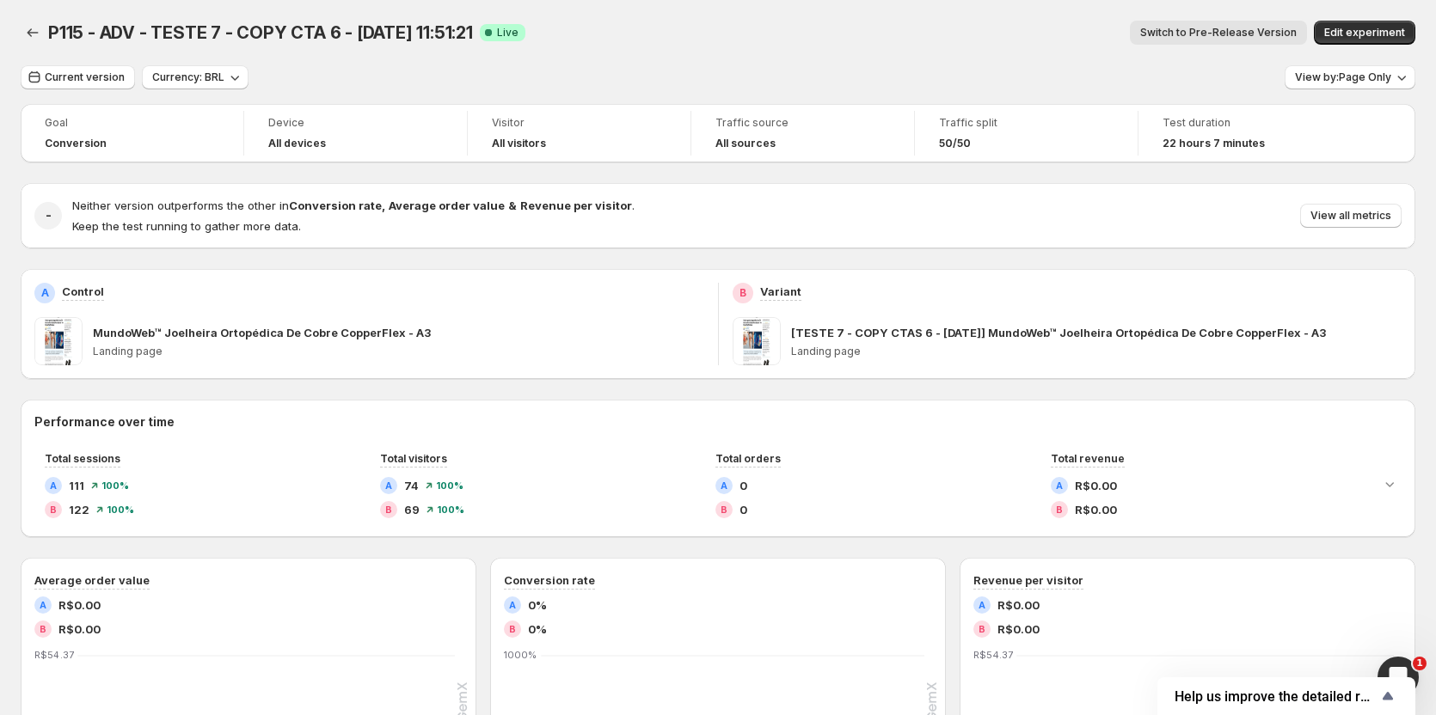
click at [1264, 28] on span "Switch to Pre-Release Version" at bounding box center [1218, 33] width 156 height 14
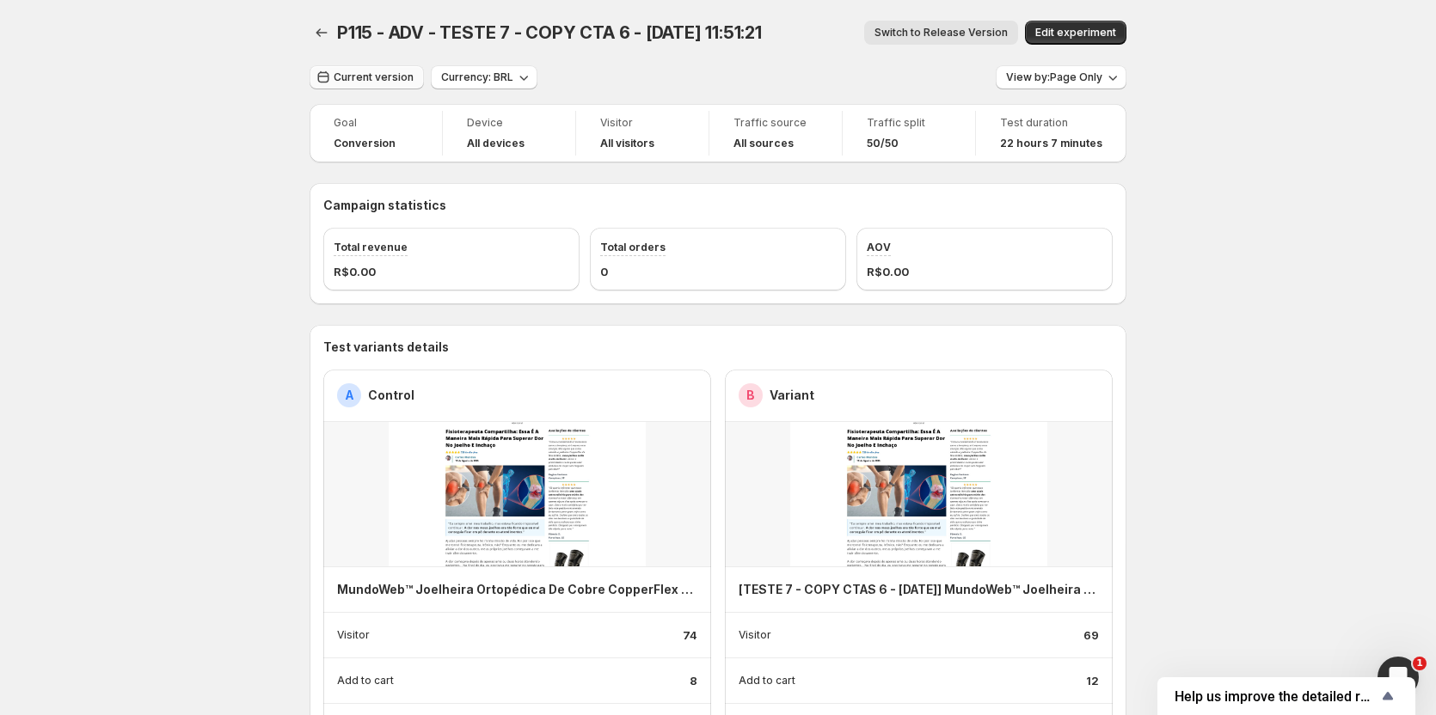
click at [364, 83] on span "Current version" at bounding box center [374, 77] width 80 height 14
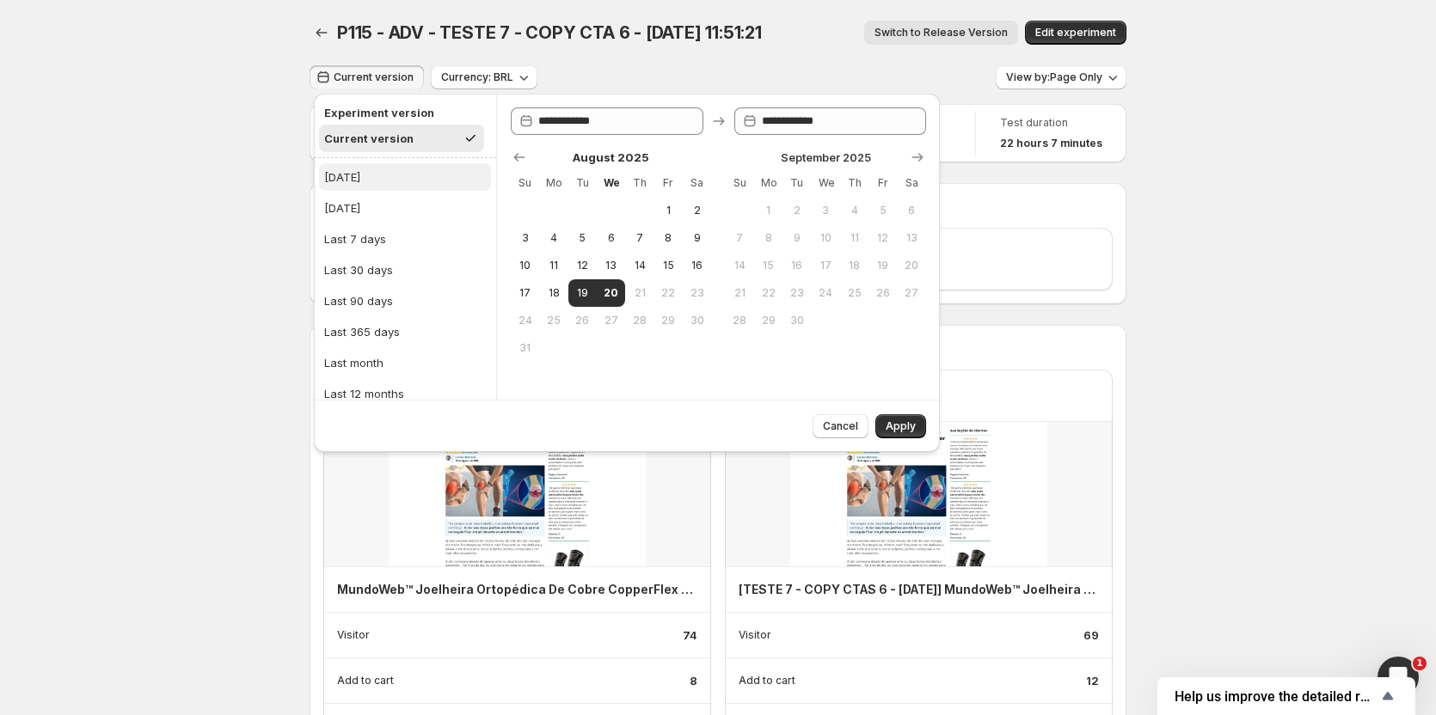
click at [362, 170] on button "[DATE]" at bounding box center [405, 177] width 172 height 28
type input "**********"
drag, startPoint x: 920, startPoint y: 434, endPoint x: 912, endPoint y: 429, distance: 9.3
click at [916, 433] on button "Apply" at bounding box center [900, 426] width 51 height 24
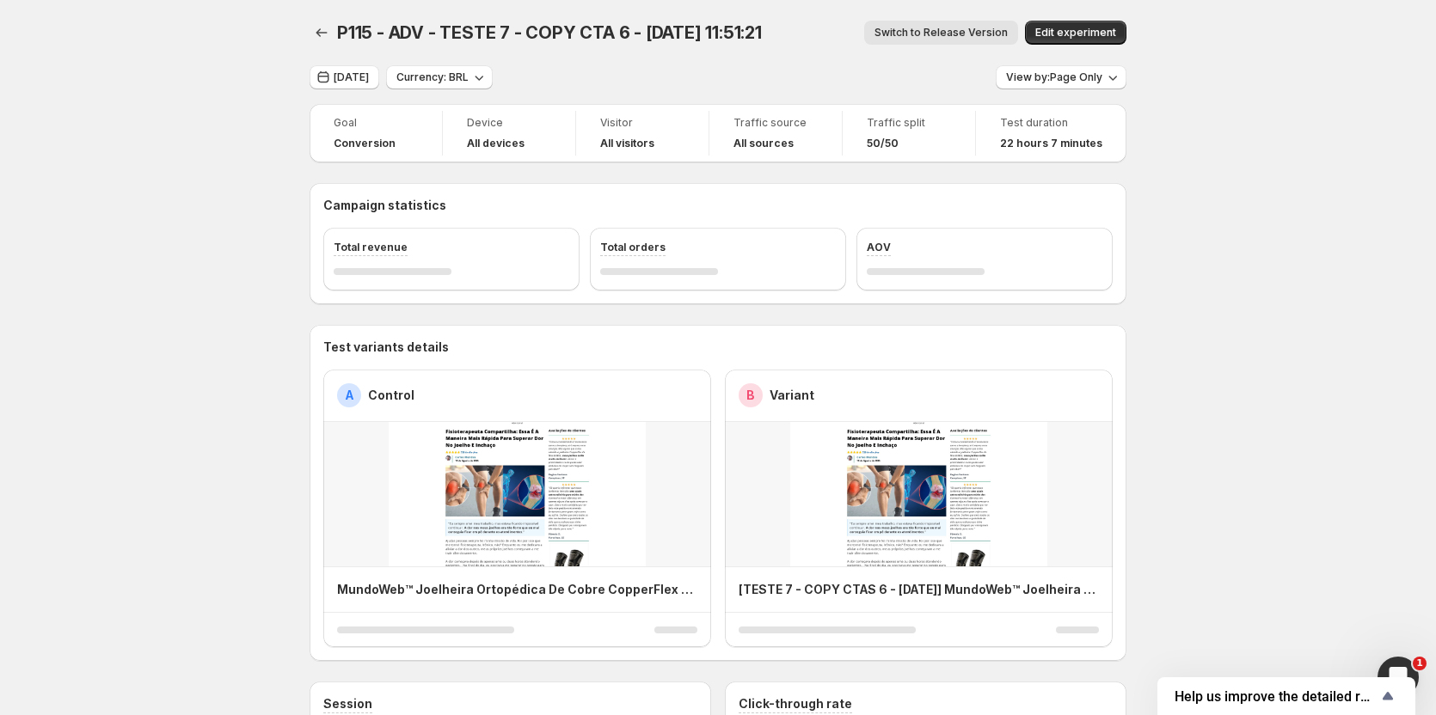
click at [903, 418] on div "B Variant" at bounding box center [919, 396] width 388 height 52
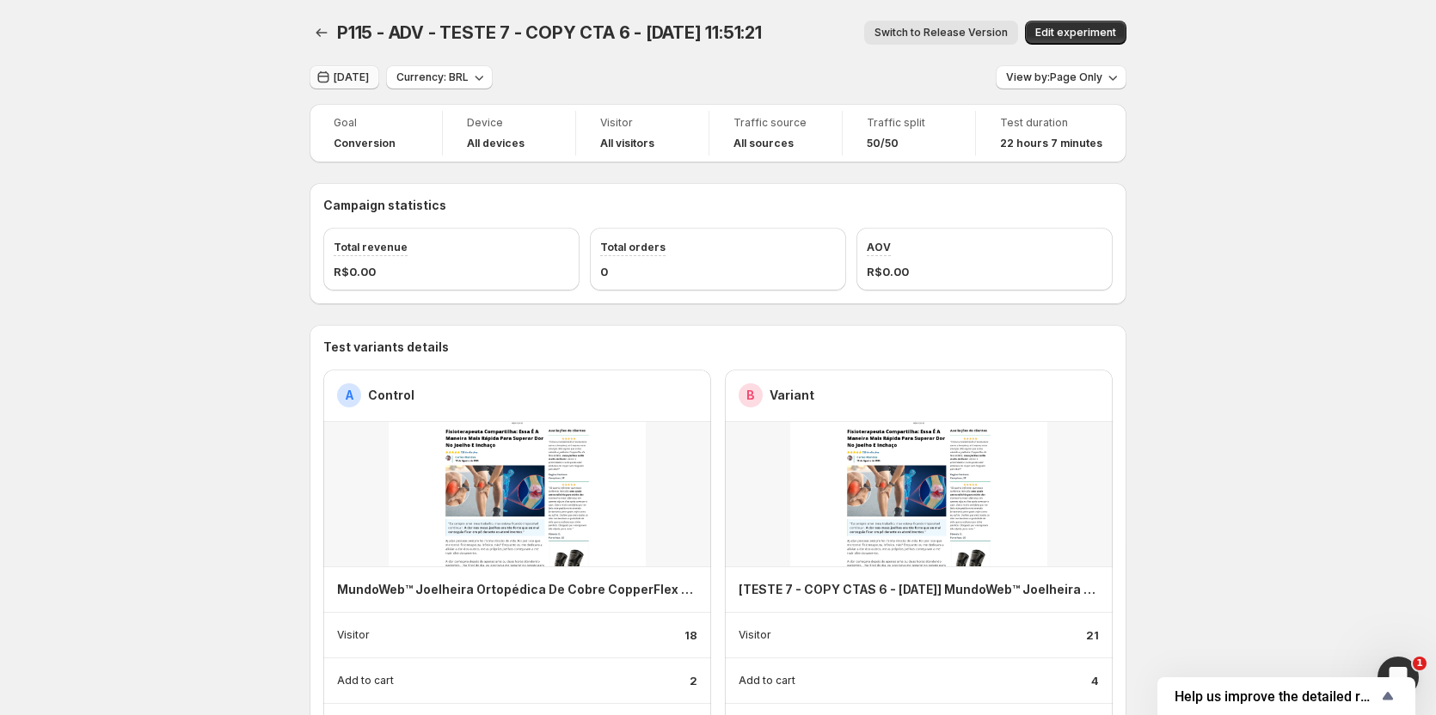
click at [326, 87] on button "[DATE]" at bounding box center [344, 77] width 70 height 24
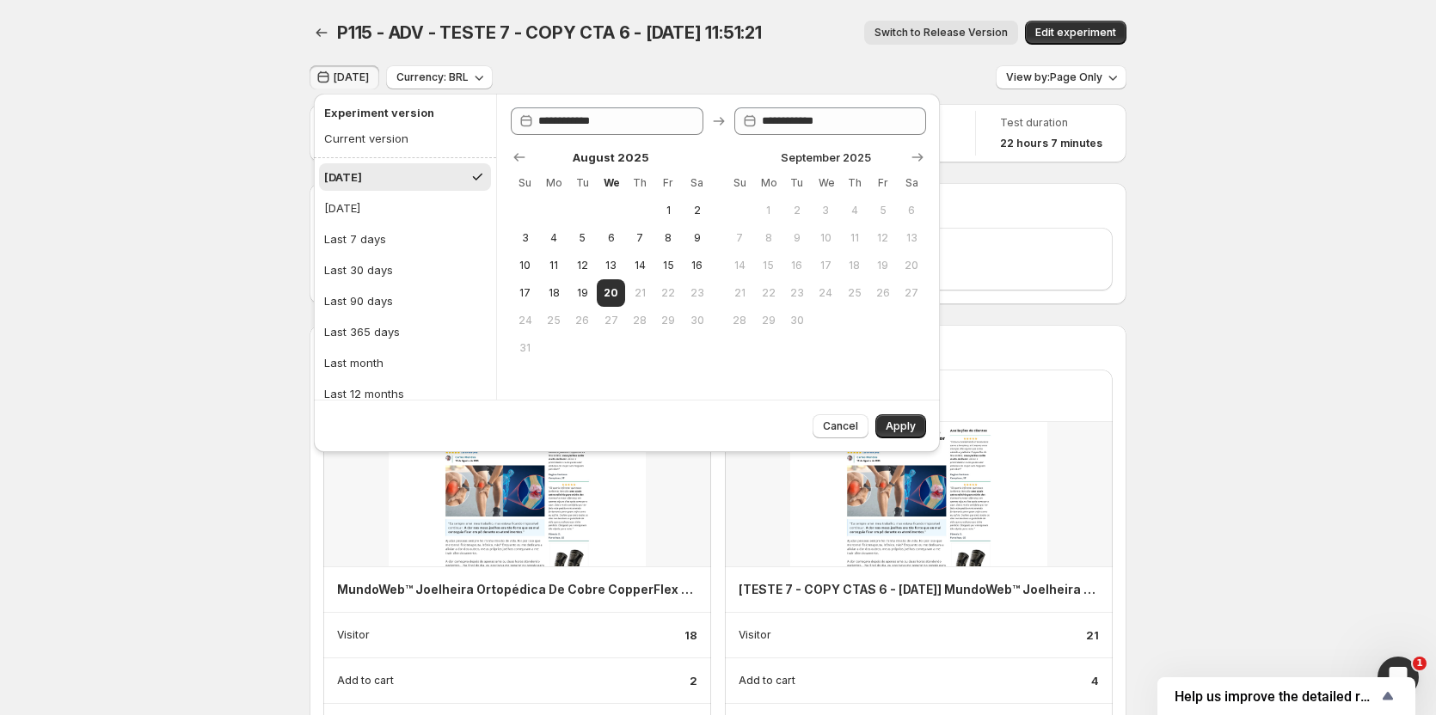
click at [362, 223] on ul "Today Yesterday Last 7 days Last 30 days Last 90 days Last 365 days Last month …" at bounding box center [405, 300] width 172 height 275
click at [370, 230] on div "Last 7 days" at bounding box center [355, 238] width 62 height 17
type input "**********"
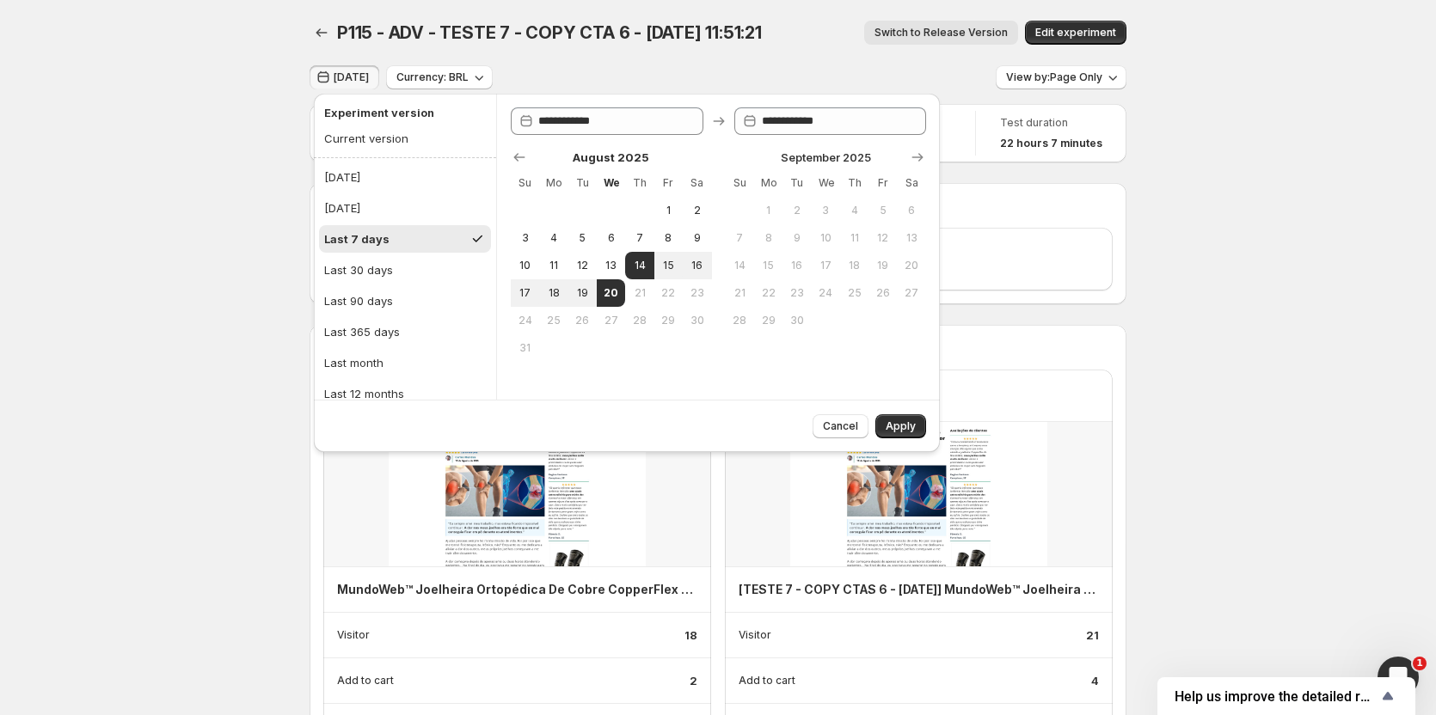
click at [904, 419] on button "Apply" at bounding box center [900, 426] width 51 height 24
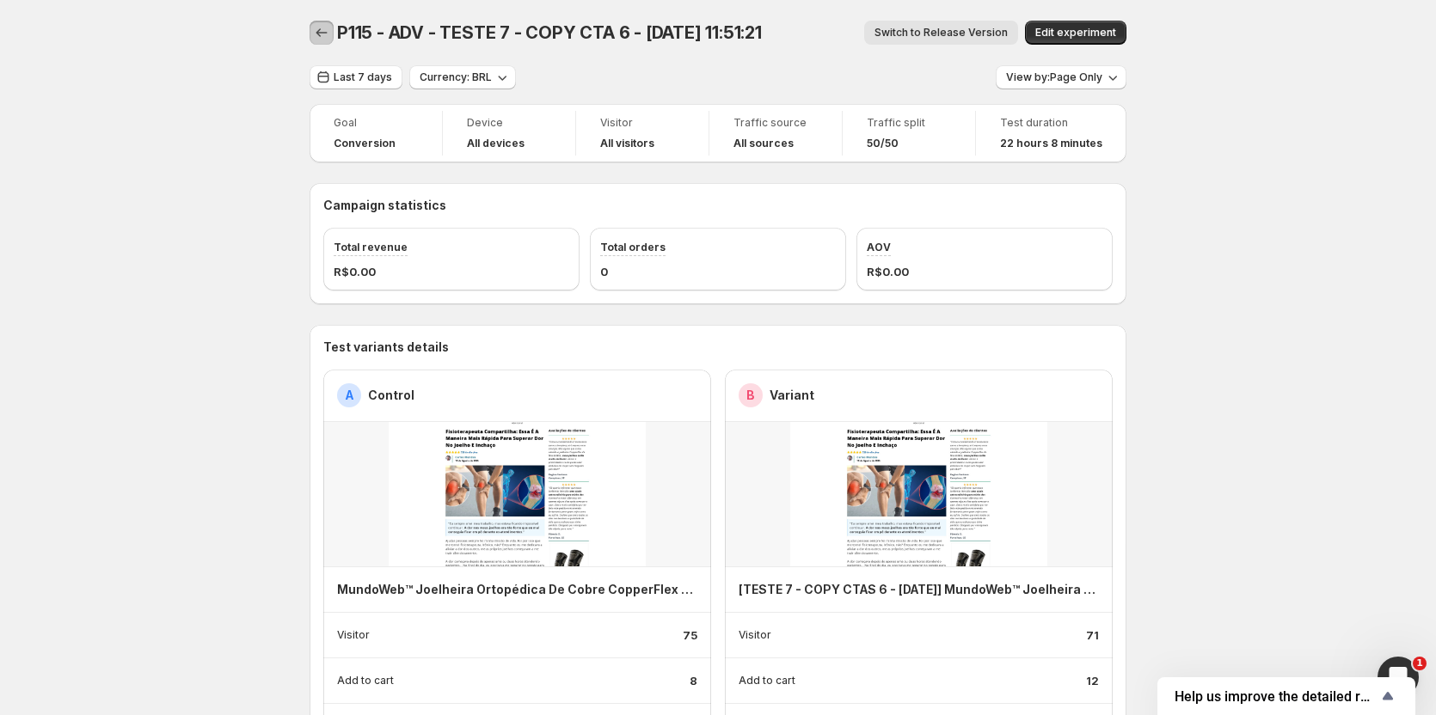
click at [329, 28] on icon "Back" at bounding box center [321, 32] width 17 height 17
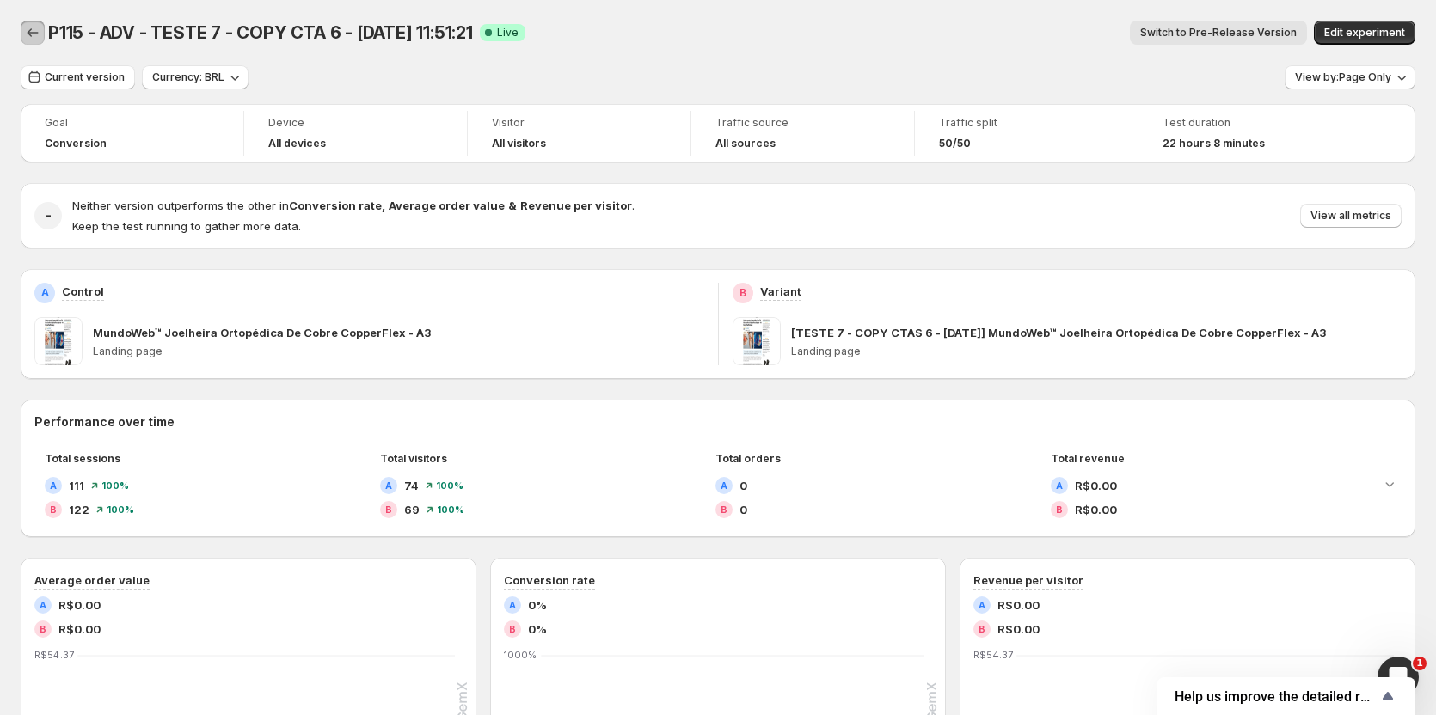
click at [43, 29] on button "Back" at bounding box center [33, 33] width 24 height 24
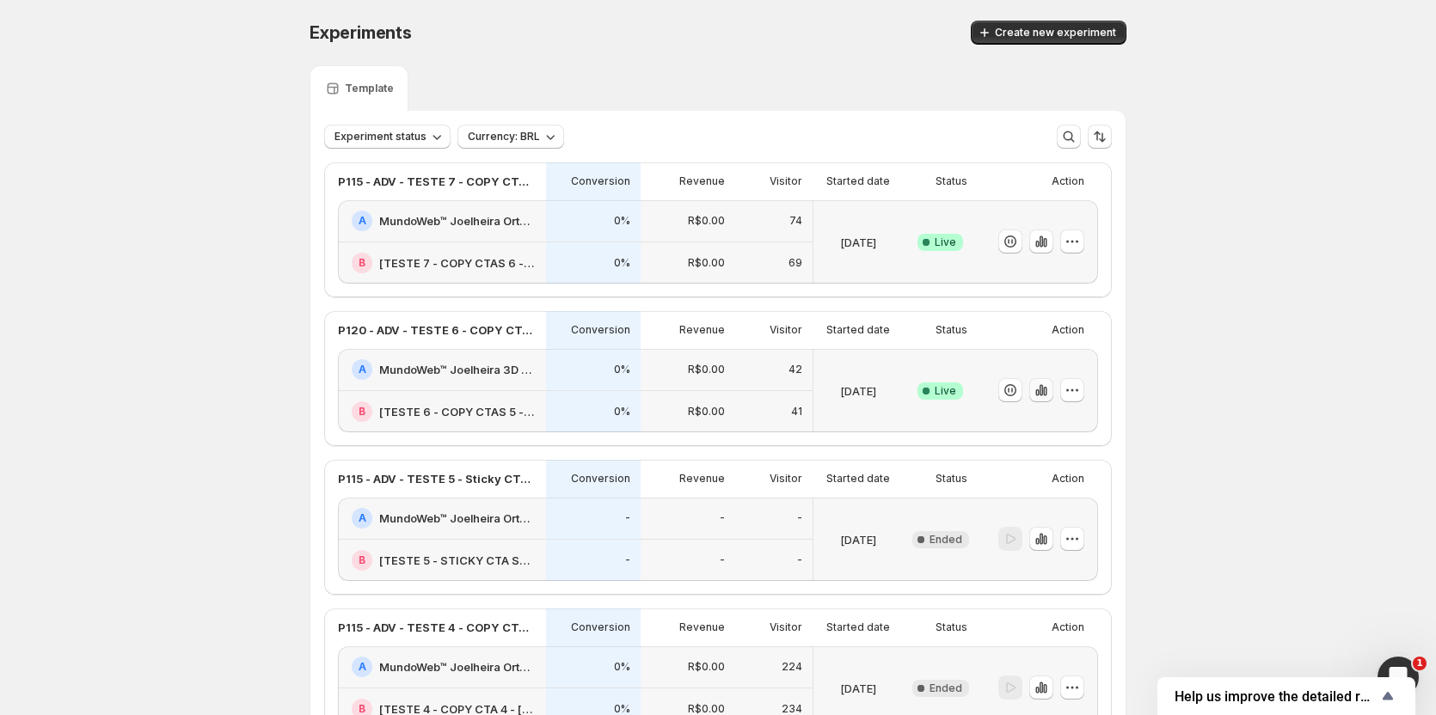
click at [1048, 388] on icon "button" at bounding box center [1040, 390] width 17 height 17
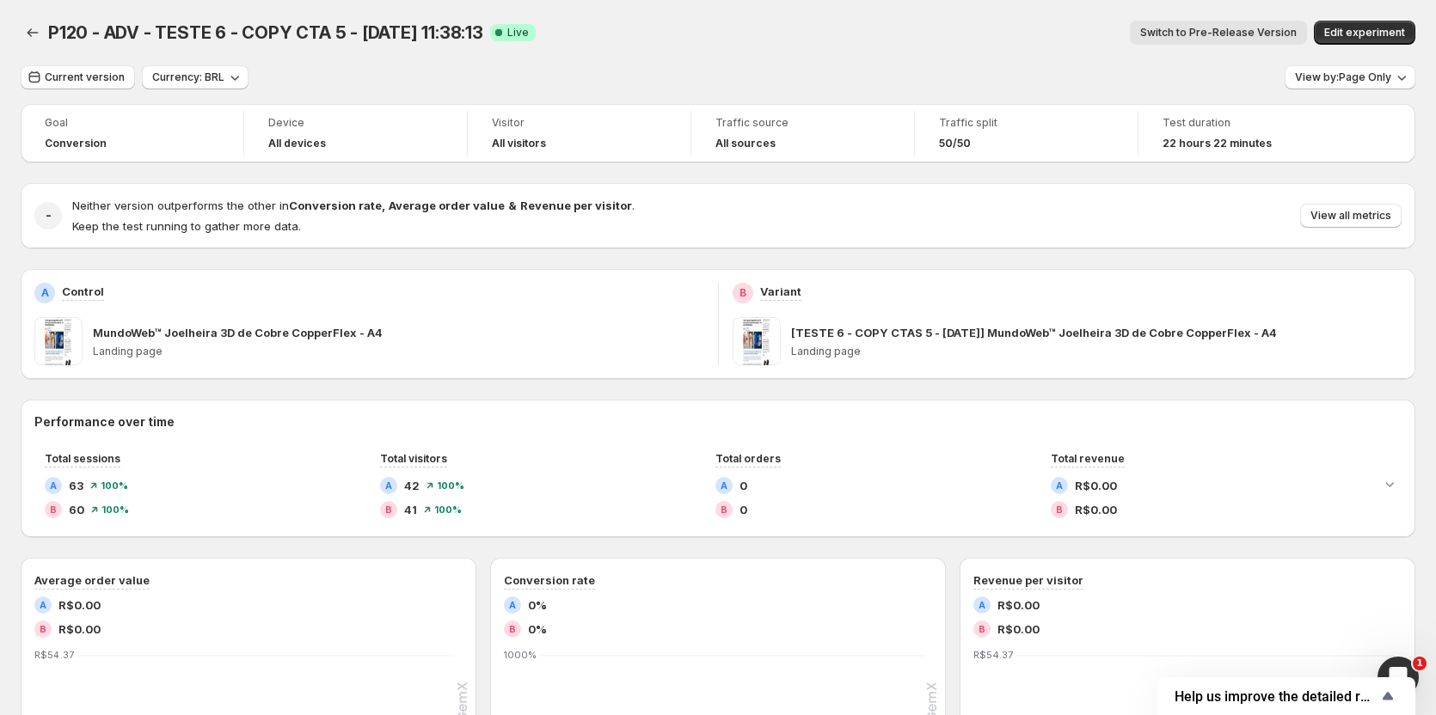
click at [1235, 25] on button "Switch to Pre-Release Version" at bounding box center [1217, 33] width 177 height 24
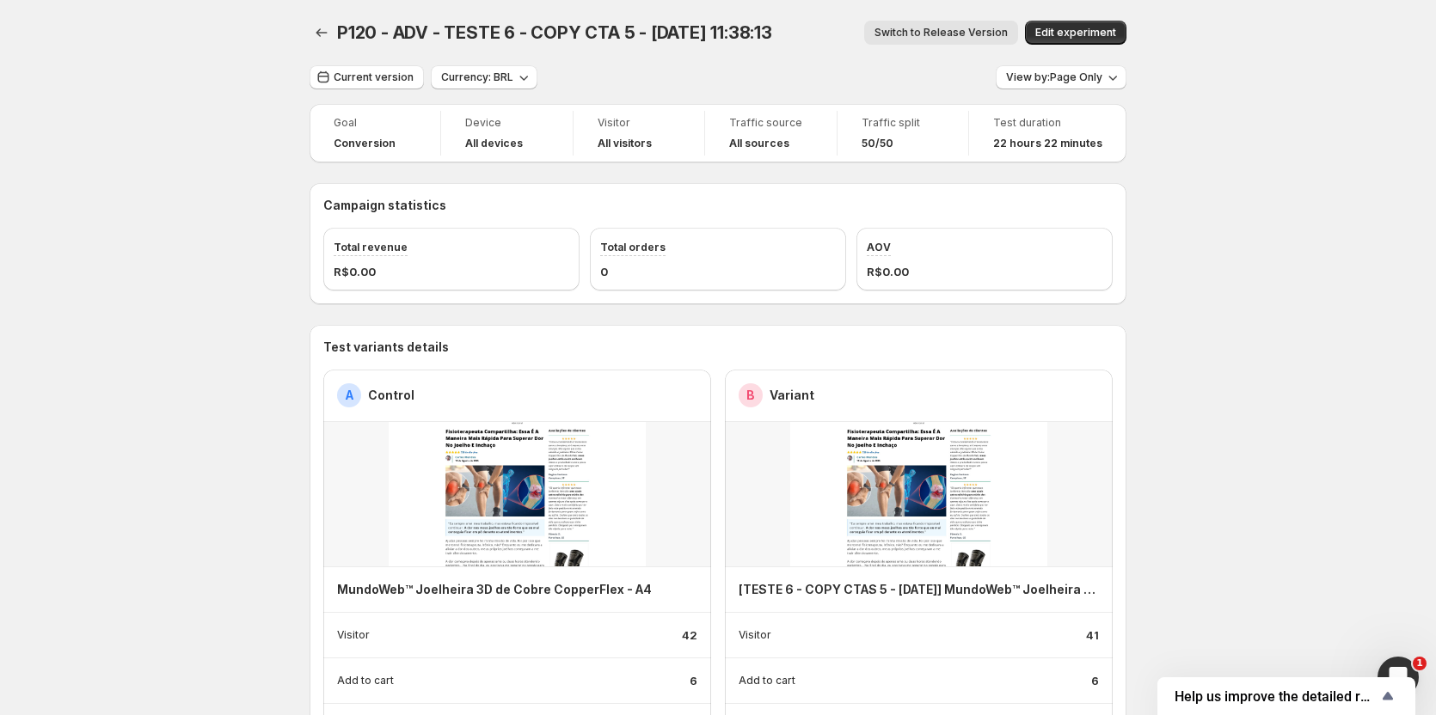
click at [970, 34] on span "Switch to Release Version" at bounding box center [940, 33] width 133 height 14
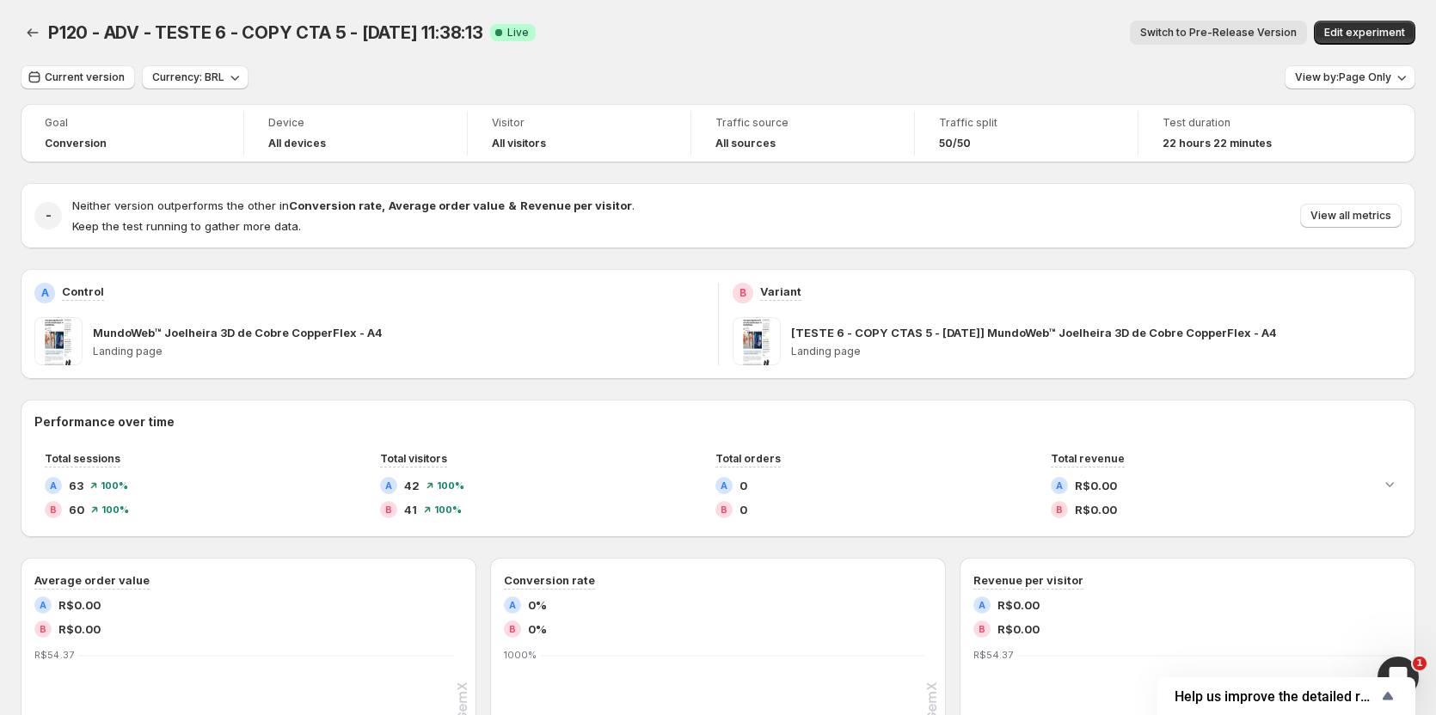
click at [1212, 34] on span "Switch to Pre-Release Version" at bounding box center [1218, 33] width 156 height 14
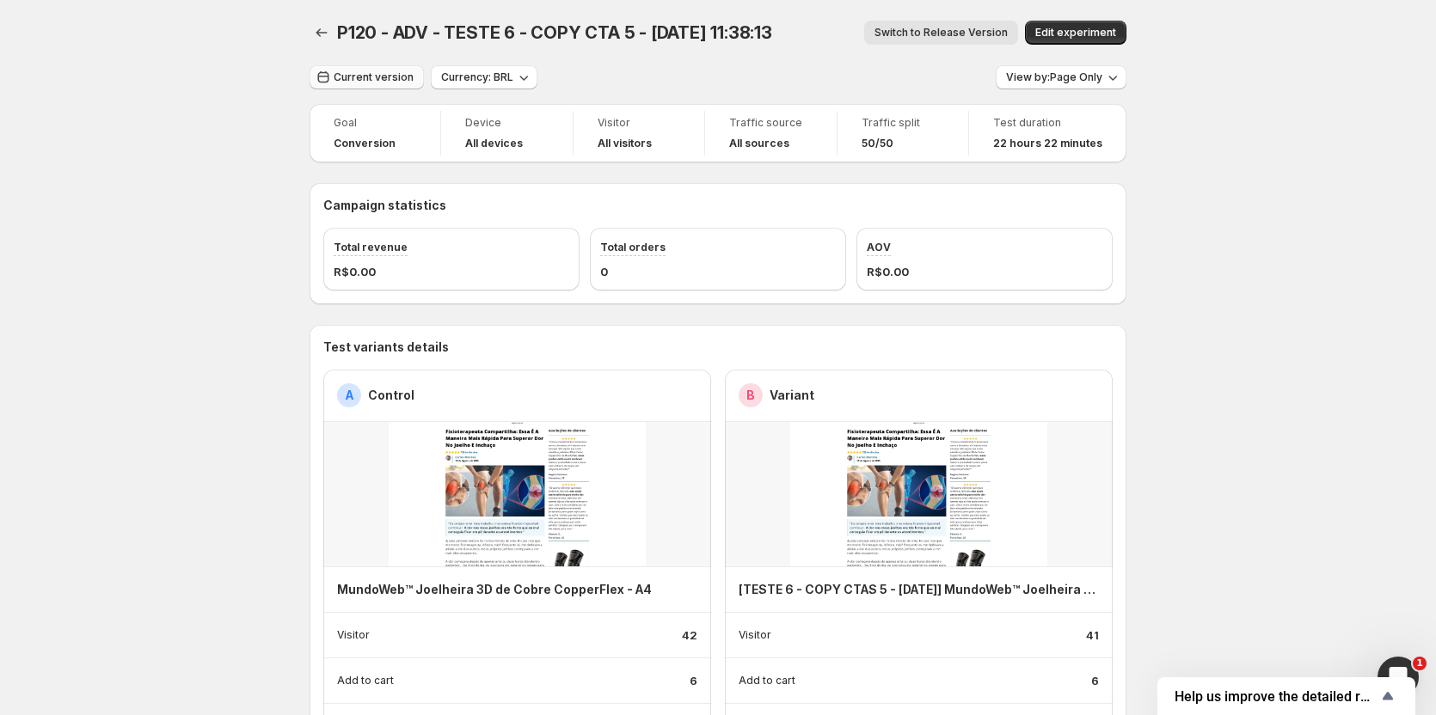
click at [352, 86] on button "Current version" at bounding box center [366, 77] width 114 height 24
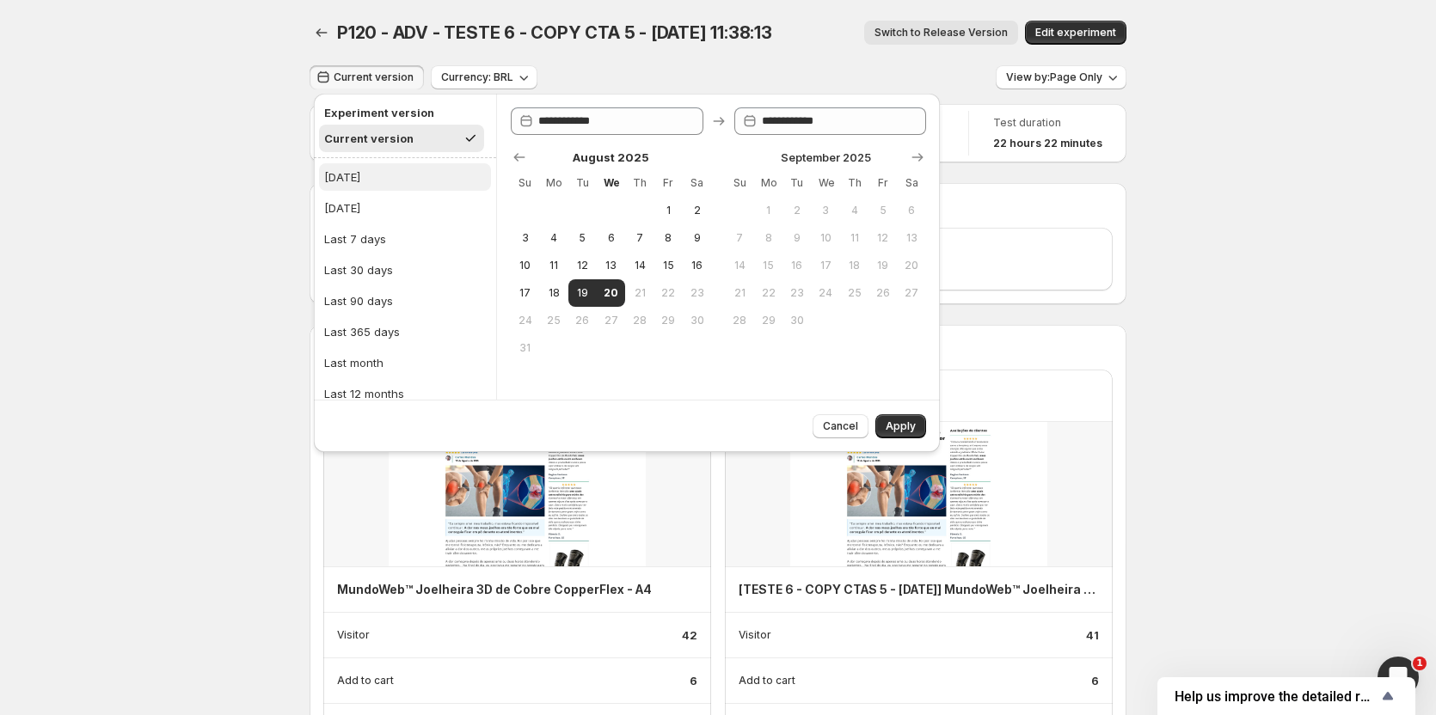
click at [356, 183] on div "[DATE]" at bounding box center [342, 176] width 36 height 17
type input "**********"
click at [899, 430] on span "Apply" at bounding box center [900, 426] width 30 height 14
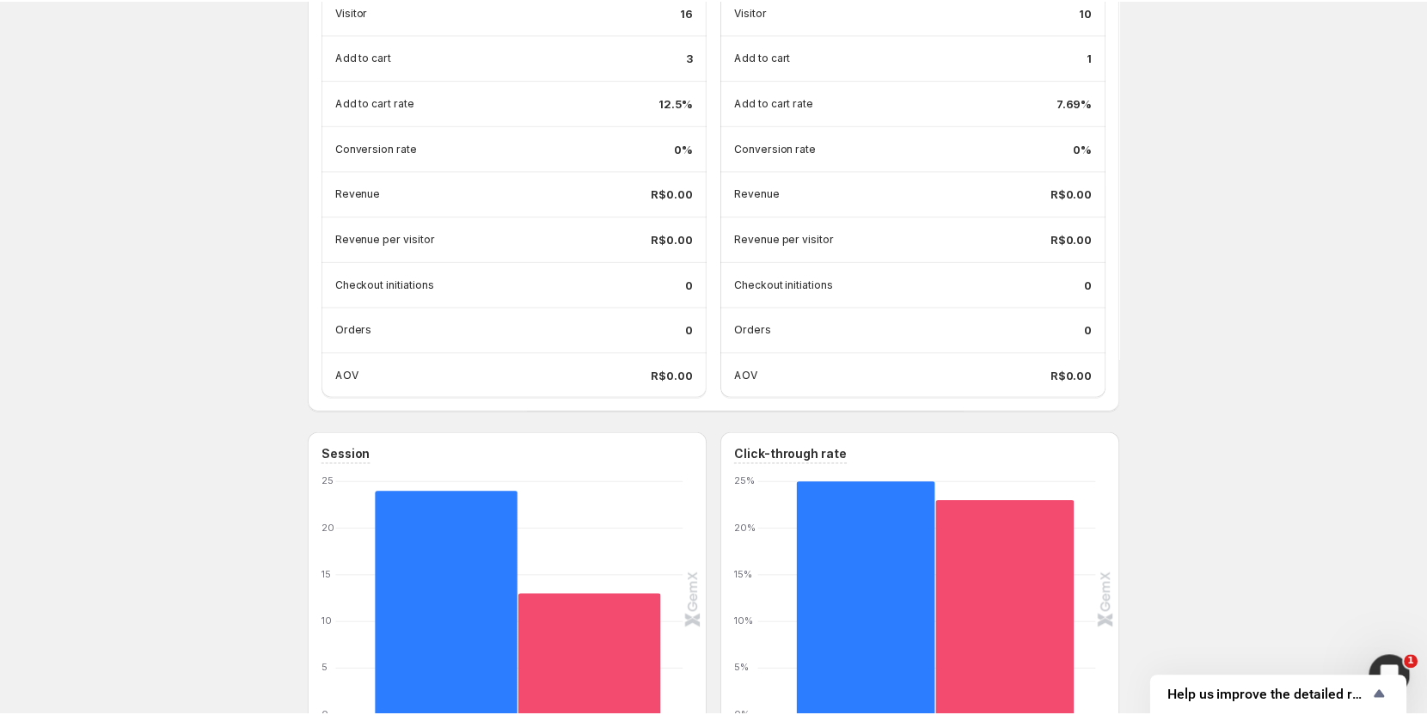
scroll to position [516, 0]
